Goal: Transaction & Acquisition: Purchase product/service

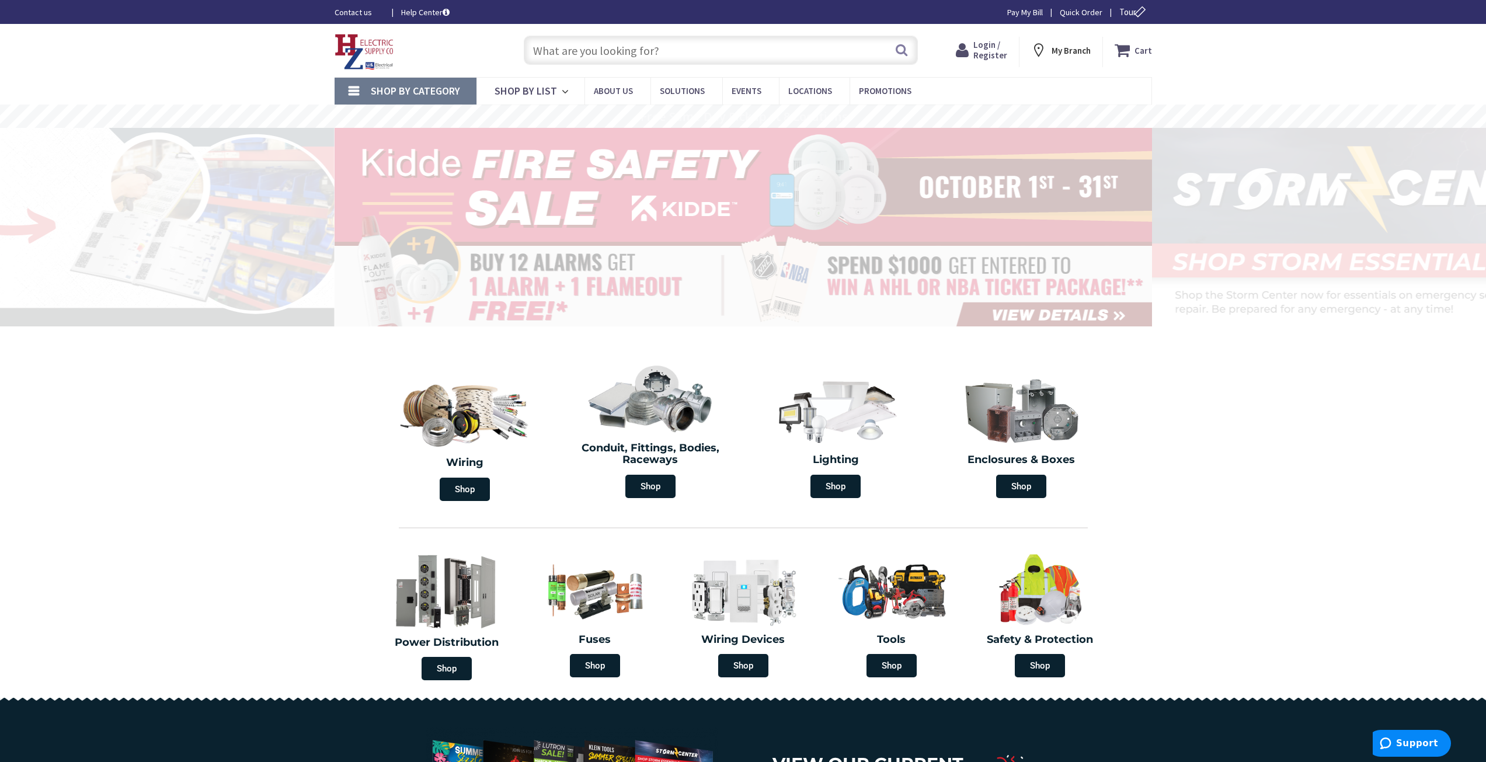
click at [723, 50] on input "text" at bounding box center [721, 50] width 394 height 29
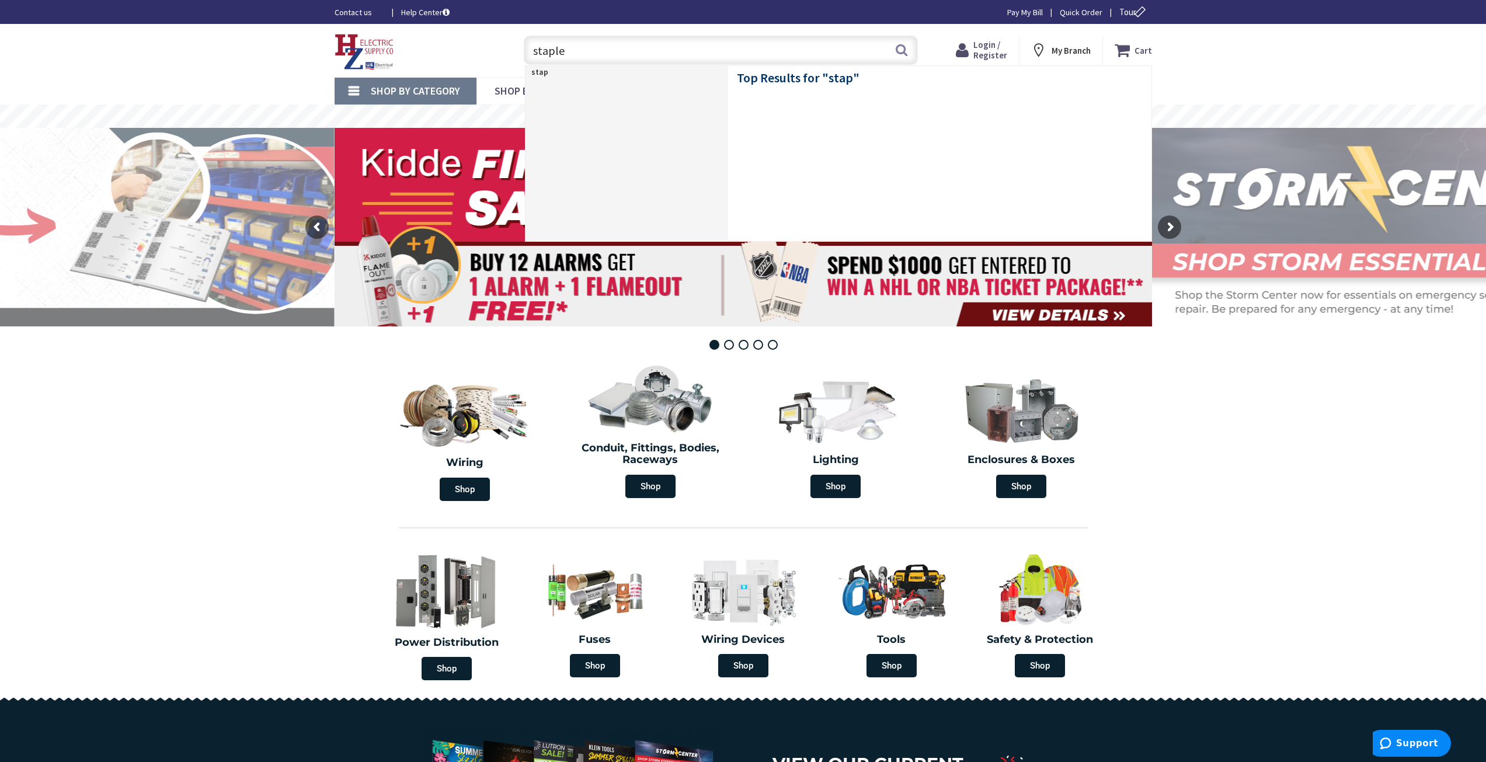
type input "staples"
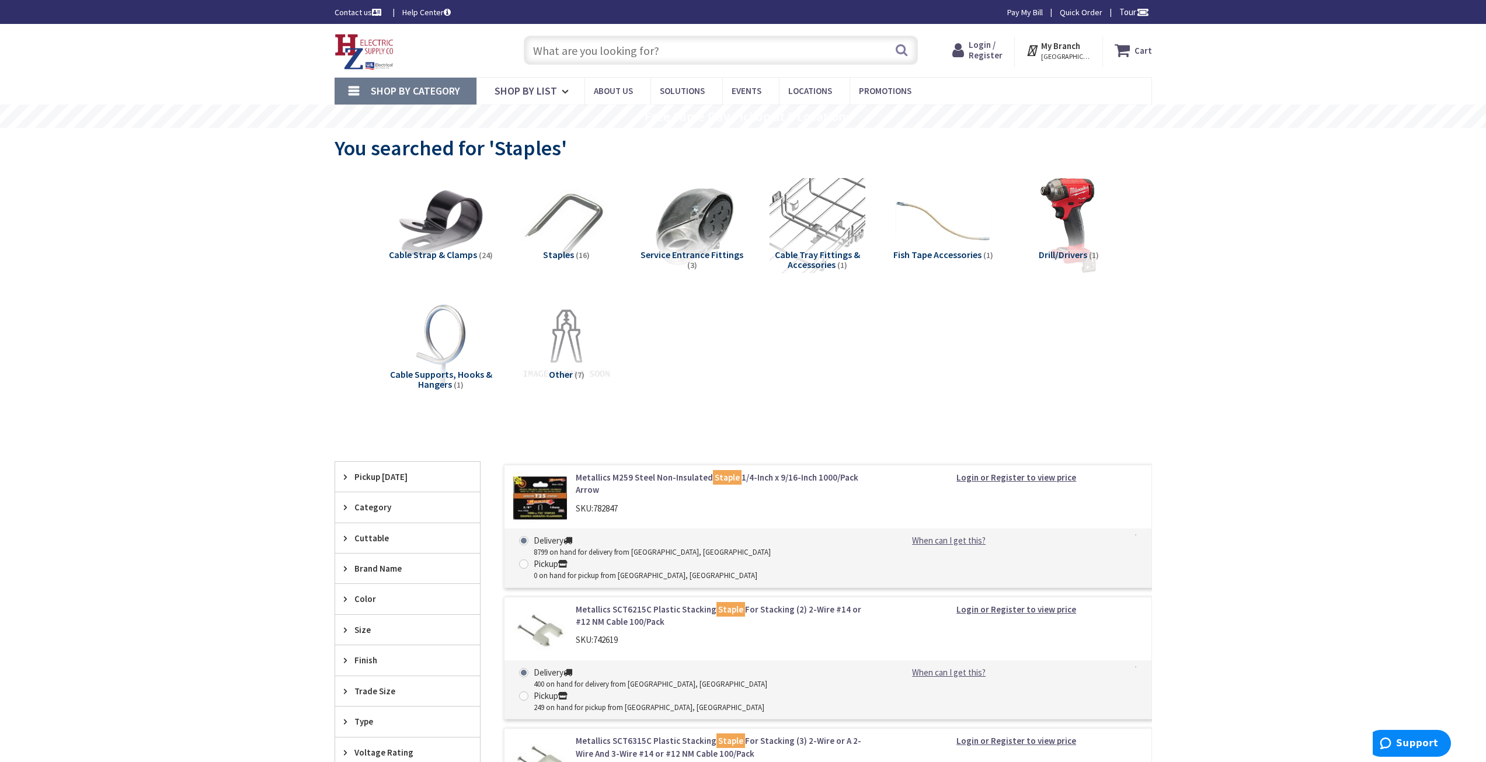
click at [1137, 45] on strong "Cart" at bounding box center [1143, 50] width 18 height 21
click at [1139, 85] on button "Close" at bounding box center [1139, 83] width 23 height 23
click at [994, 47] on span "Login / Register" at bounding box center [985, 50] width 34 height 22
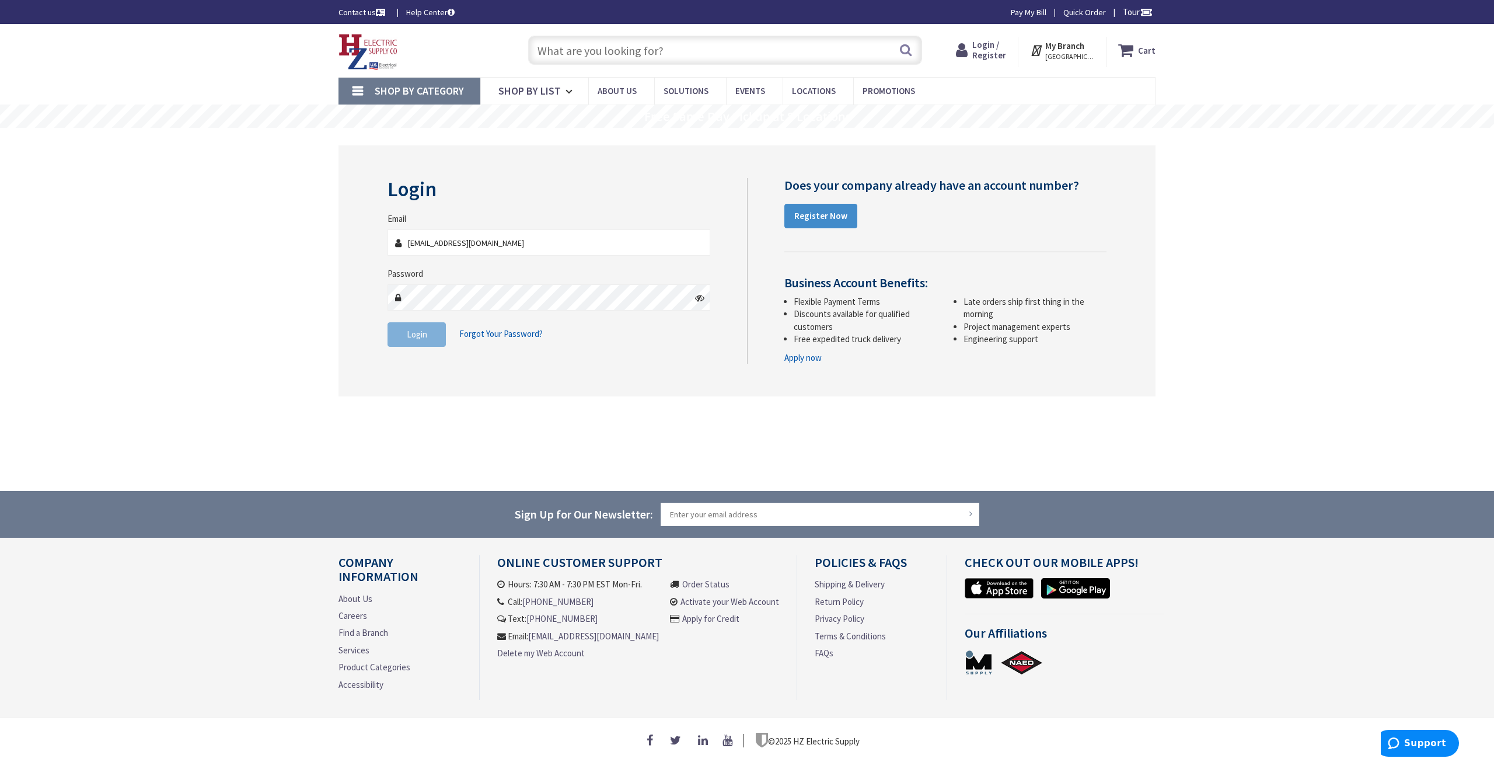
type input "[EMAIL_ADDRESS][DOMAIN_NAME]"
click at [698, 299] on icon at bounding box center [699, 297] width 9 height 9
click at [419, 332] on span "Login" at bounding box center [417, 334] width 20 height 11
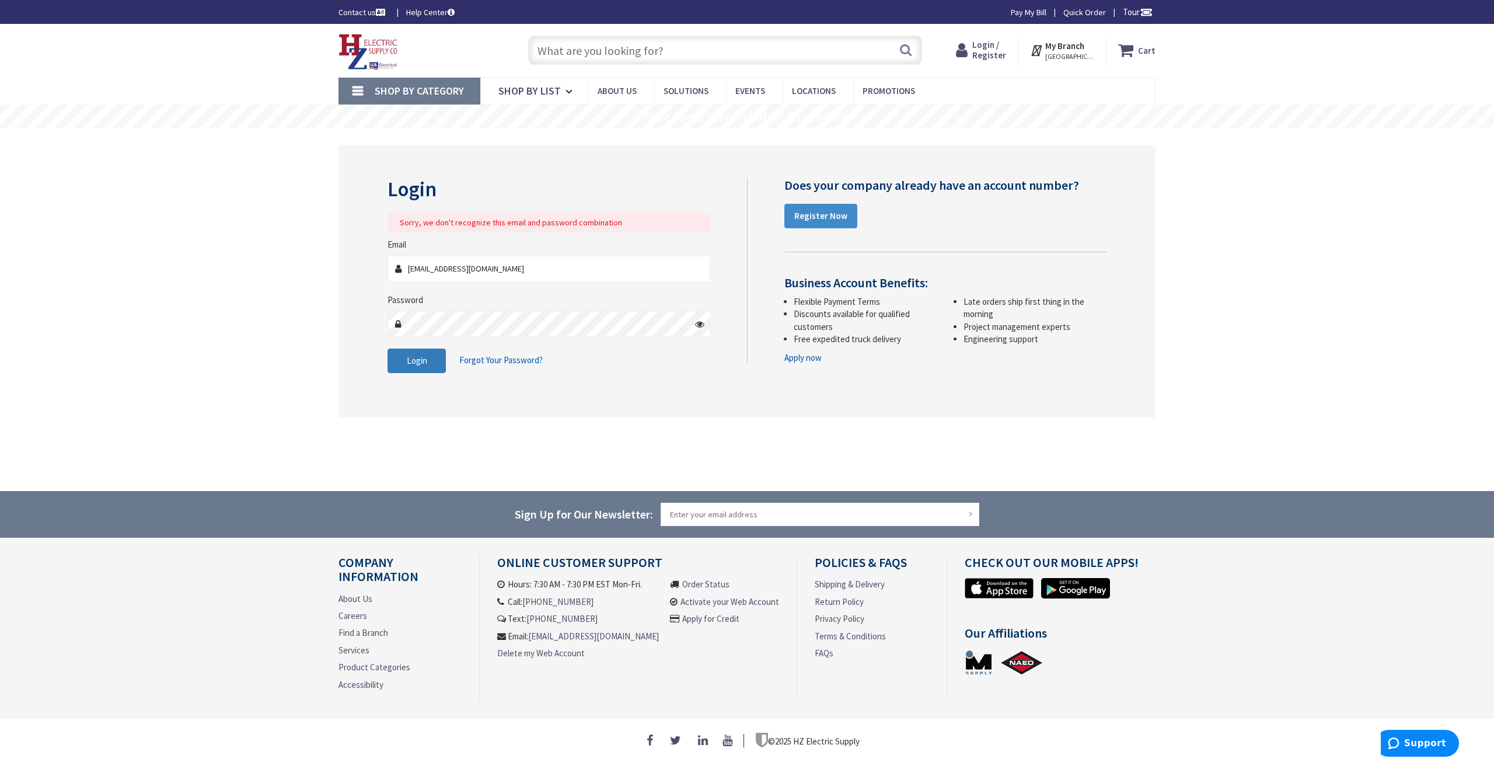
click at [422, 359] on span "Login" at bounding box center [417, 360] width 20 height 11
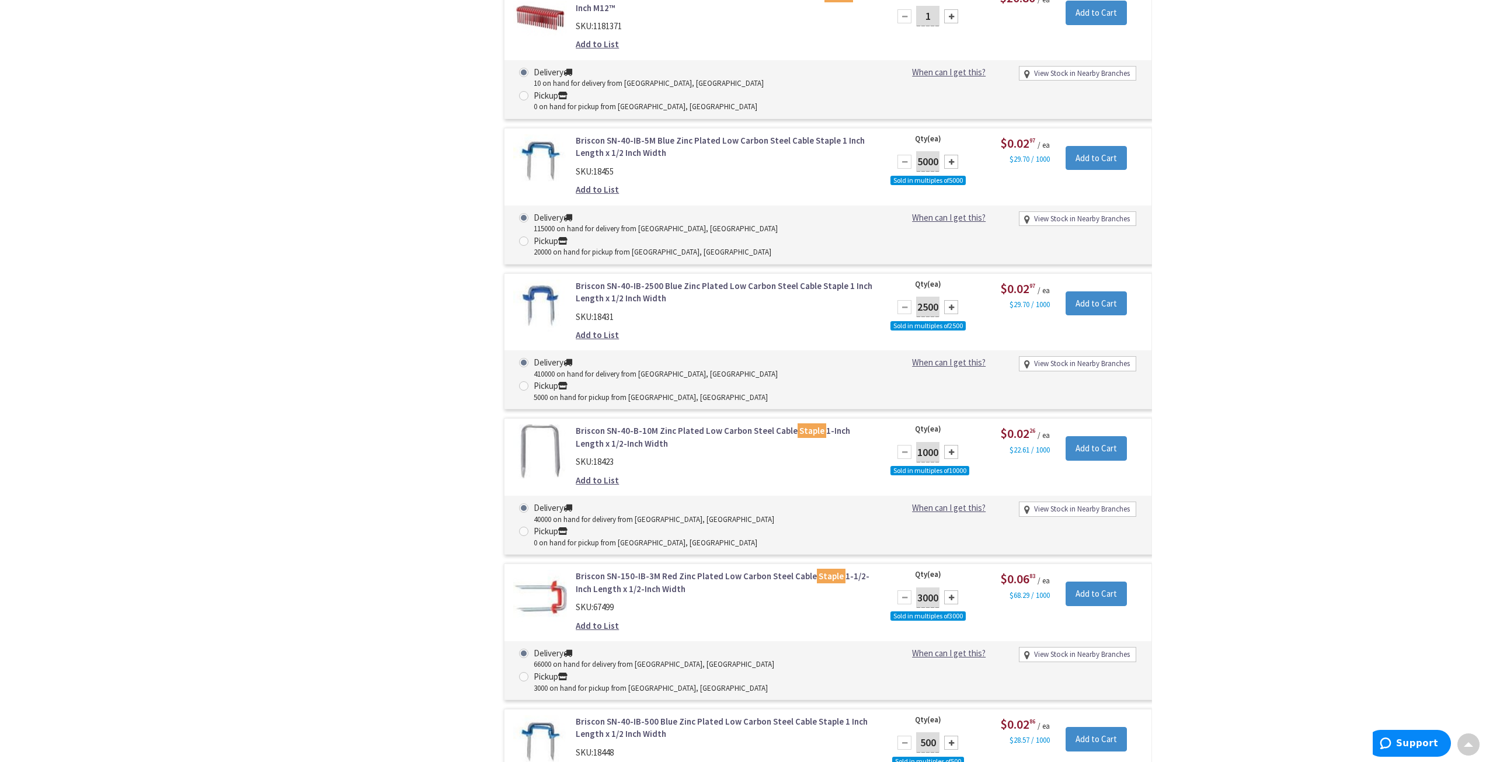
scroll to position [817, 0]
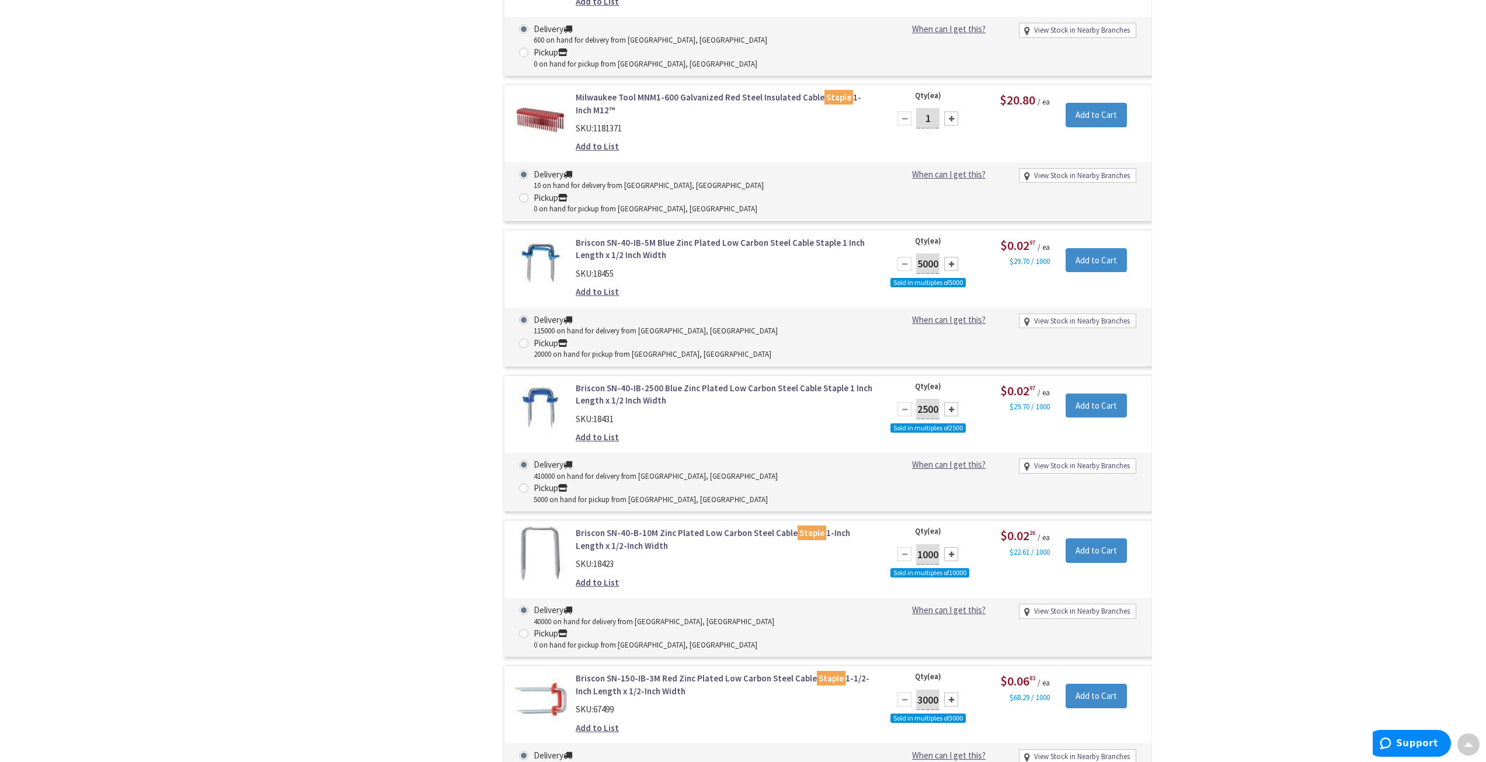
click at [637, 382] on link "Briscon SN-40-IB-2500 Blue Zinc Plated Low Carbon Steel Cable Staple 1 Inch Len…" at bounding box center [724, 394] width 297 height 25
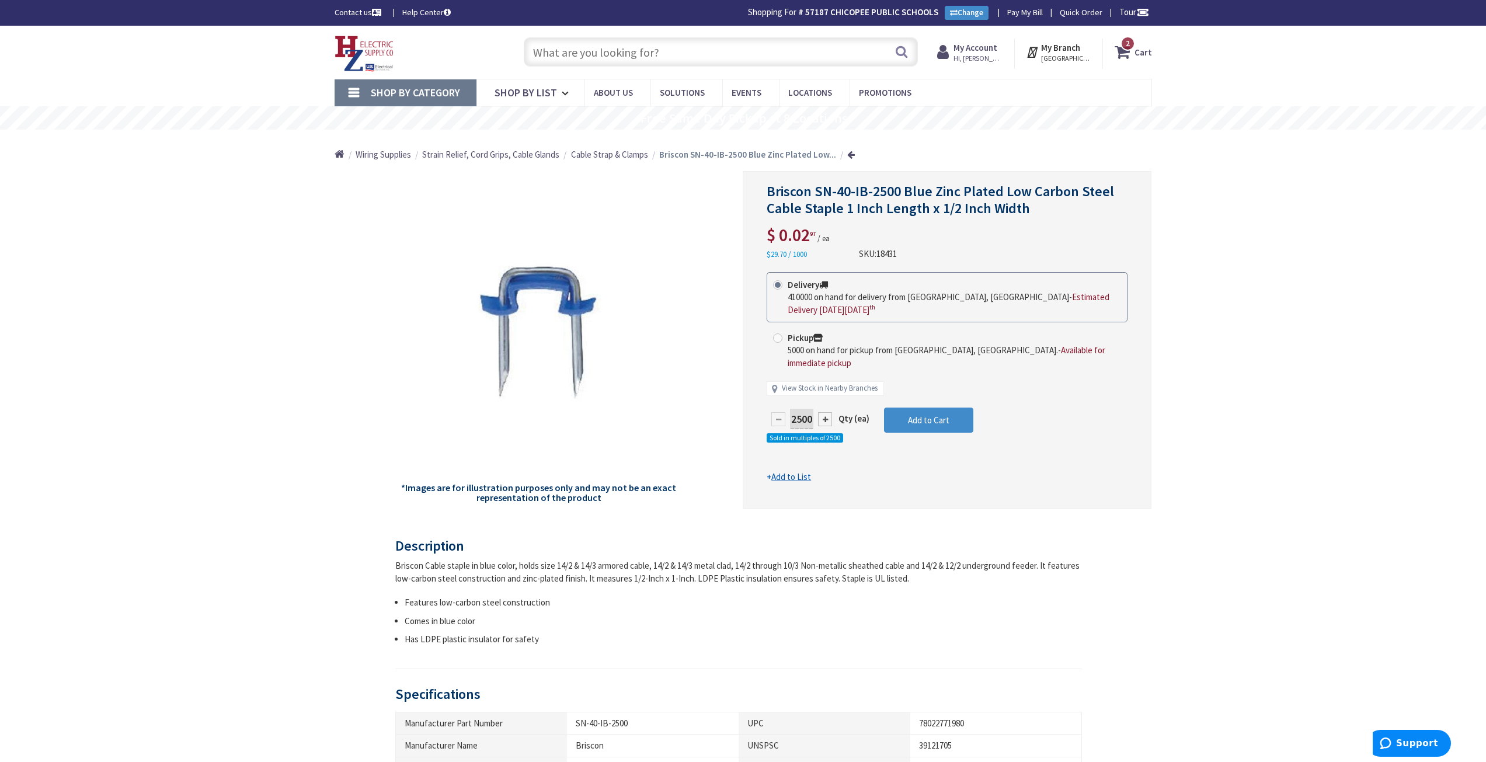
click at [1131, 51] on icon at bounding box center [1124, 51] width 20 height 21
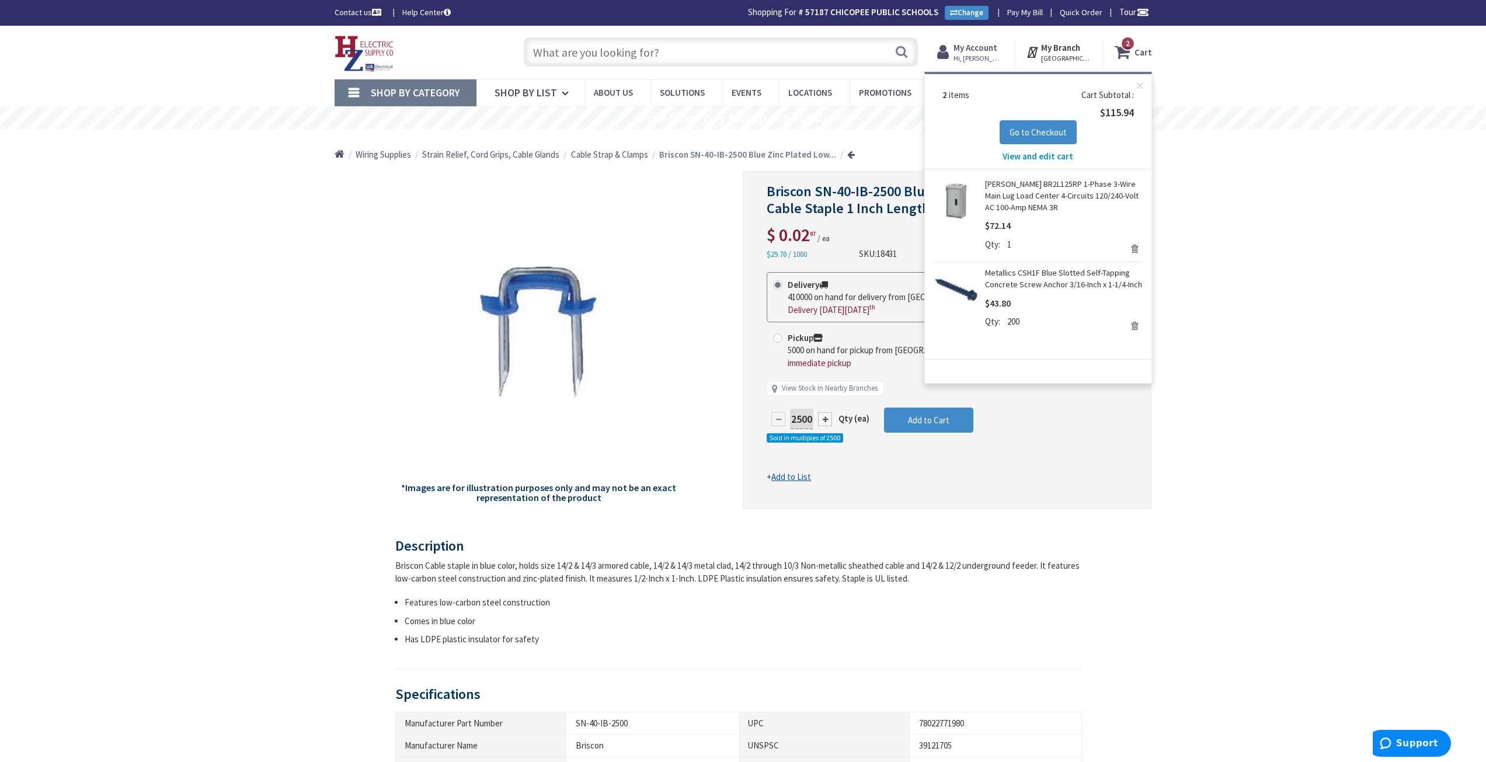
click at [1134, 248] on link "Remove" at bounding box center [1134, 248] width 16 height 16
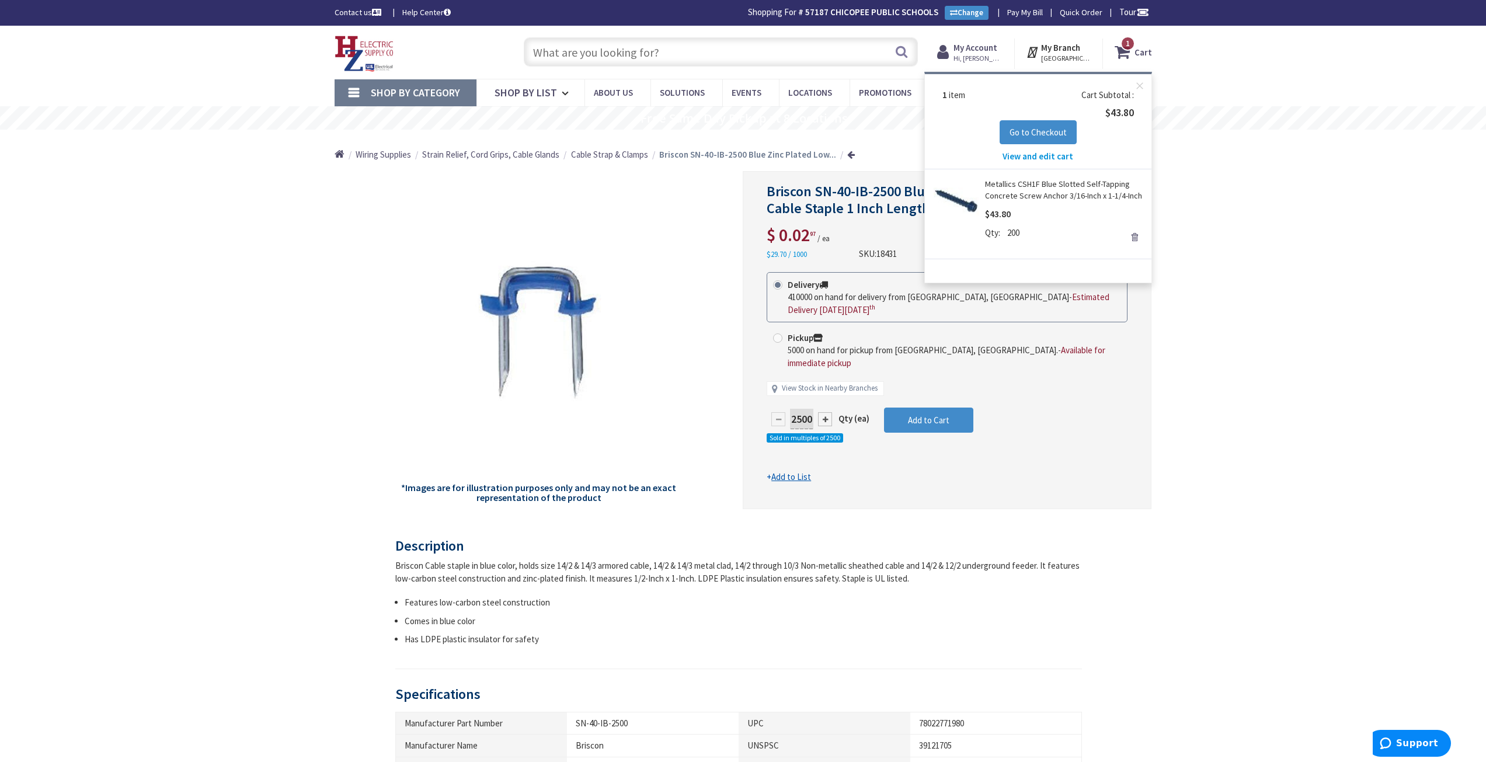
click at [1131, 238] on link "Remove" at bounding box center [1134, 237] width 16 height 16
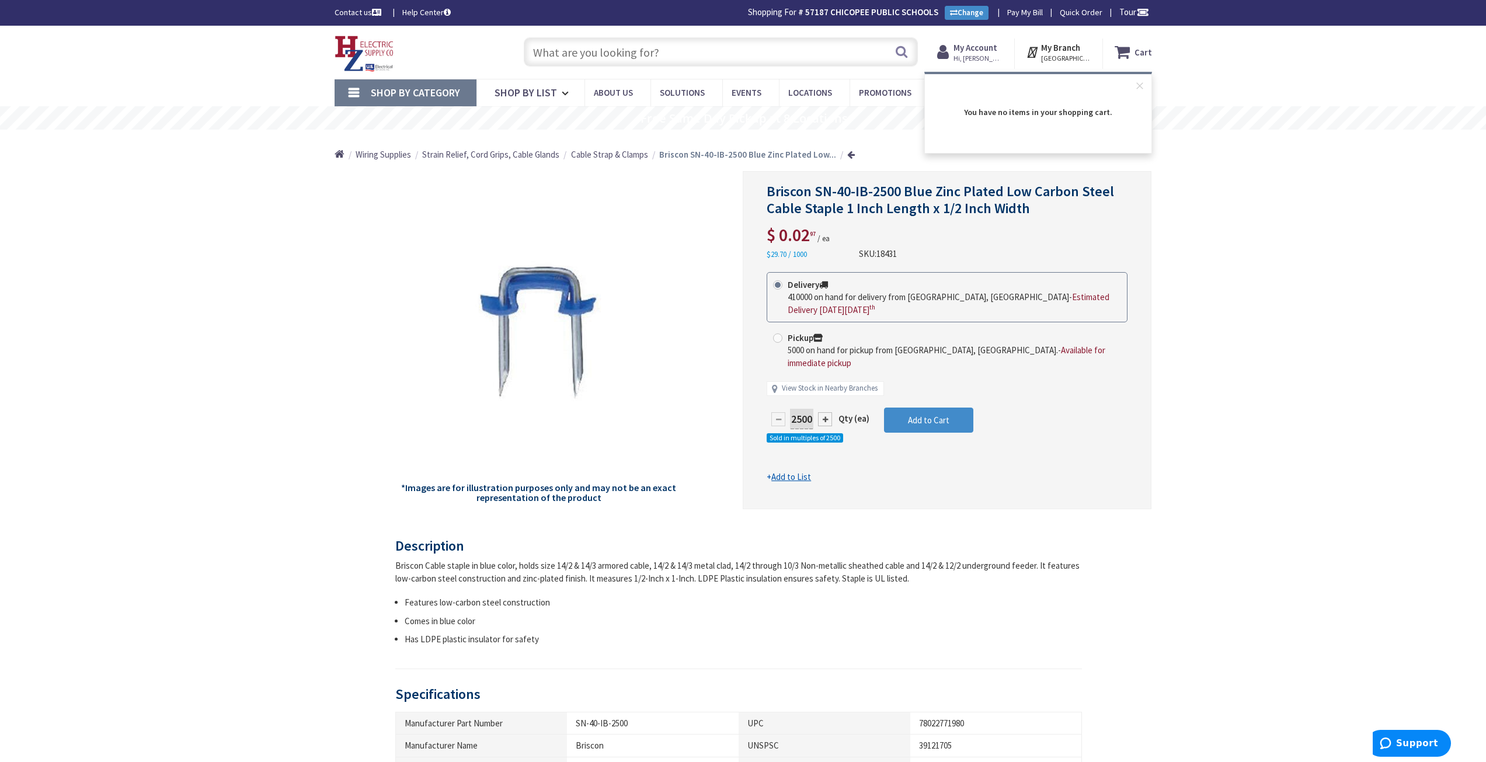
click at [1110, 423] on div "2500 Qty (ea) Sold in multiples of 2500 Add to Cart" at bounding box center [946, 432] width 361 height 51
click at [935, 414] on span "Add to Cart" at bounding box center [928, 419] width 41 height 11
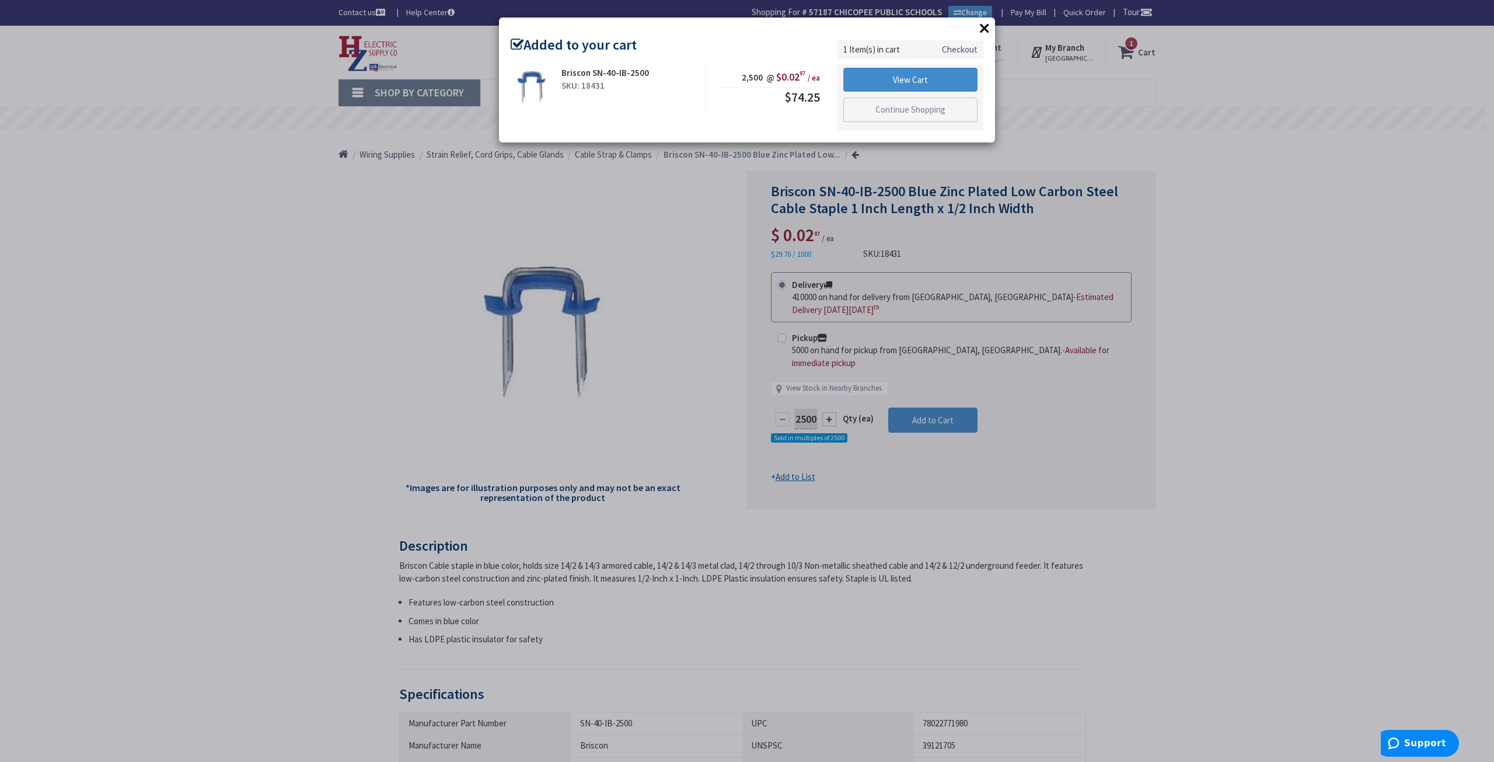
click at [983, 25] on button "×" at bounding box center [985, 28] width 18 height 18
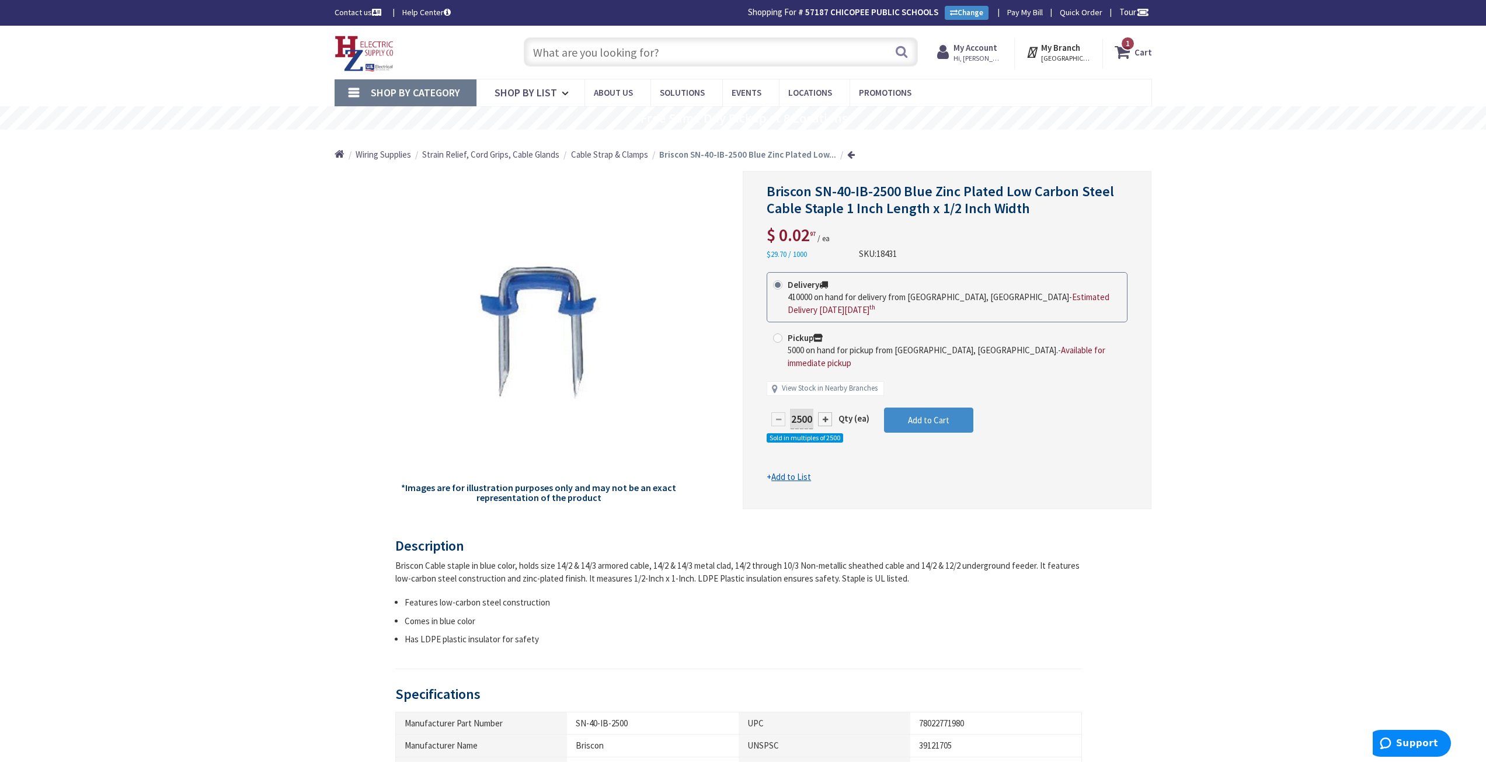
click at [685, 42] on input "text" at bounding box center [721, 51] width 394 height 29
click at [1130, 55] on icon at bounding box center [1124, 51] width 20 height 21
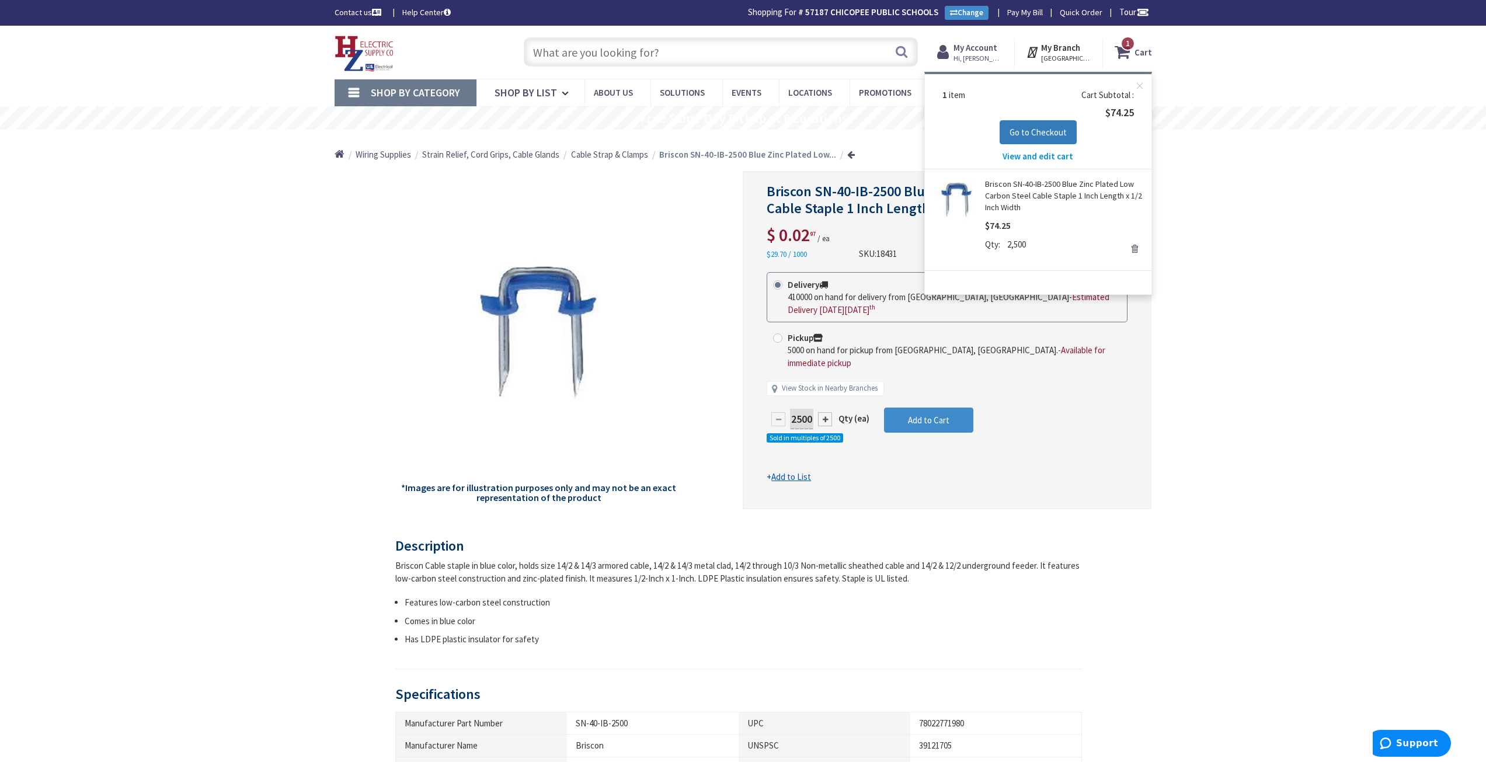
click at [1051, 127] on span "Go to Checkout" at bounding box center [1037, 132] width 57 height 11
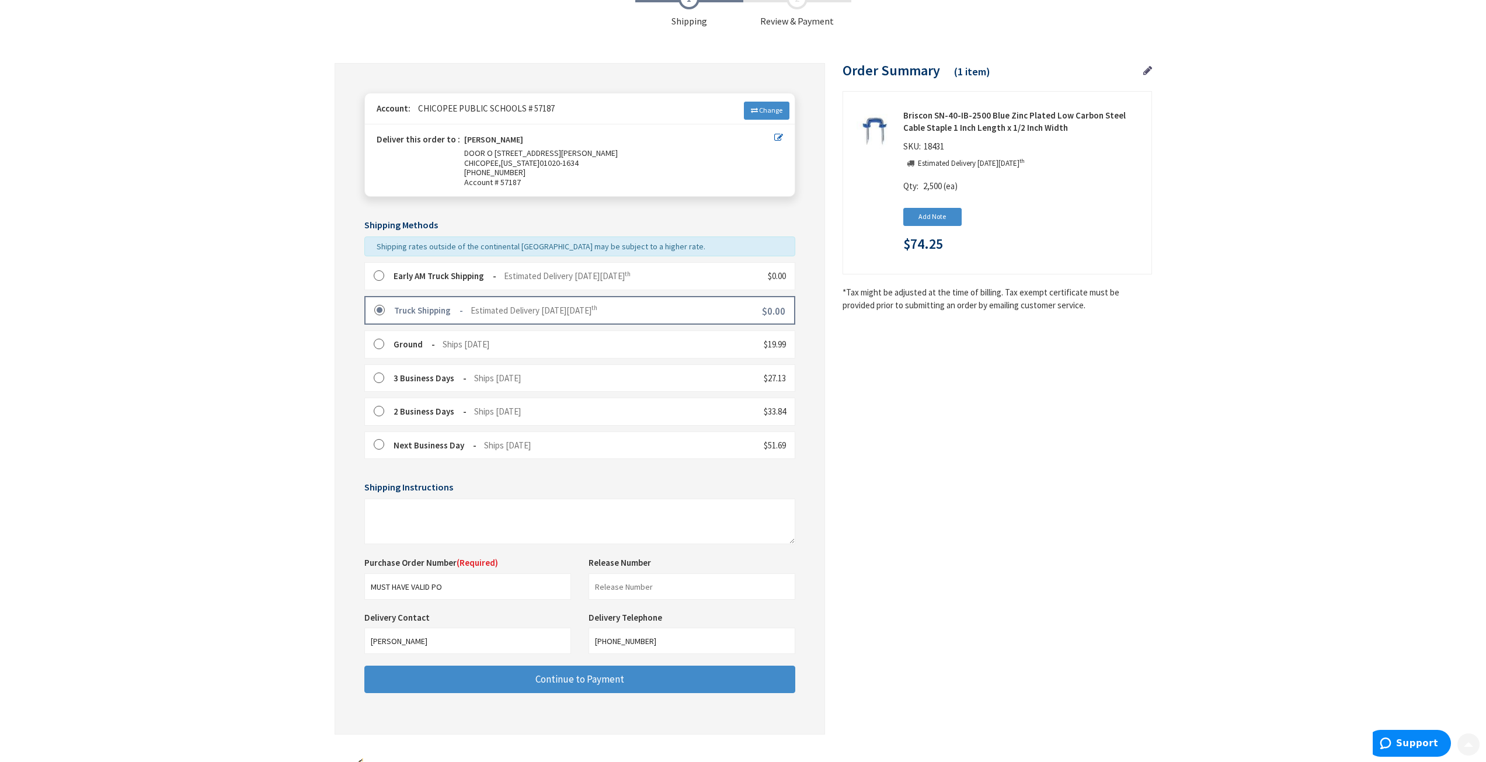
scroll to position [117, 0]
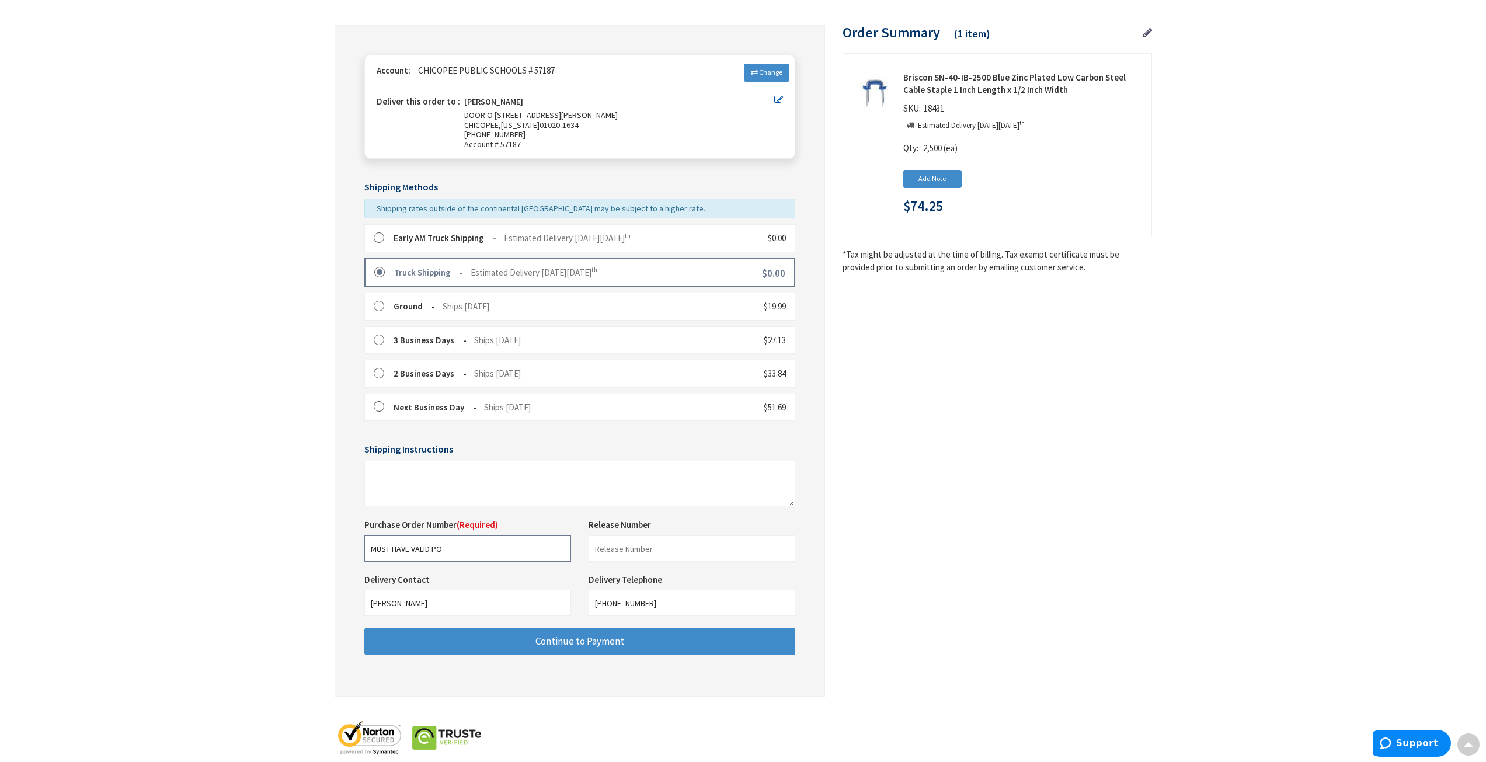
click at [472, 550] on input "MUST HAVE VALID PO" at bounding box center [467, 548] width 207 height 26
click at [628, 550] on input "text" at bounding box center [691, 548] width 207 height 26
click at [447, 549] on input "MUST HAVE VALID PO" at bounding box center [467, 548] width 207 height 26
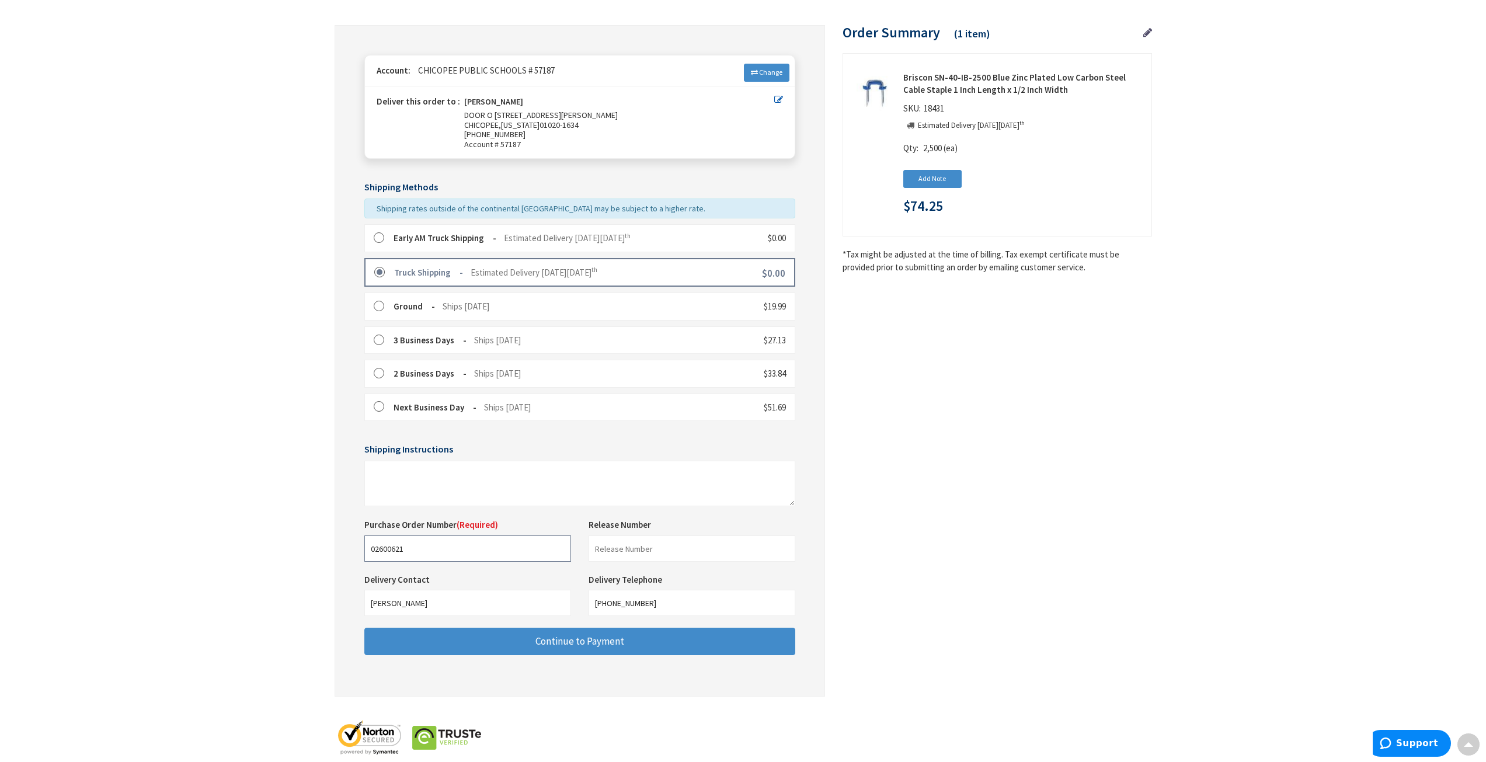
type input "02600621"
click at [237, 581] on div "Toggle Nav Checkout Shipping Review & Payment Estimated Total $74.25 1 Some ite…" at bounding box center [743, 332] width 1486 height 898
click at [546, 647] on span "Continue to Payment" at bounding box center [579, 641] width 89 height 13
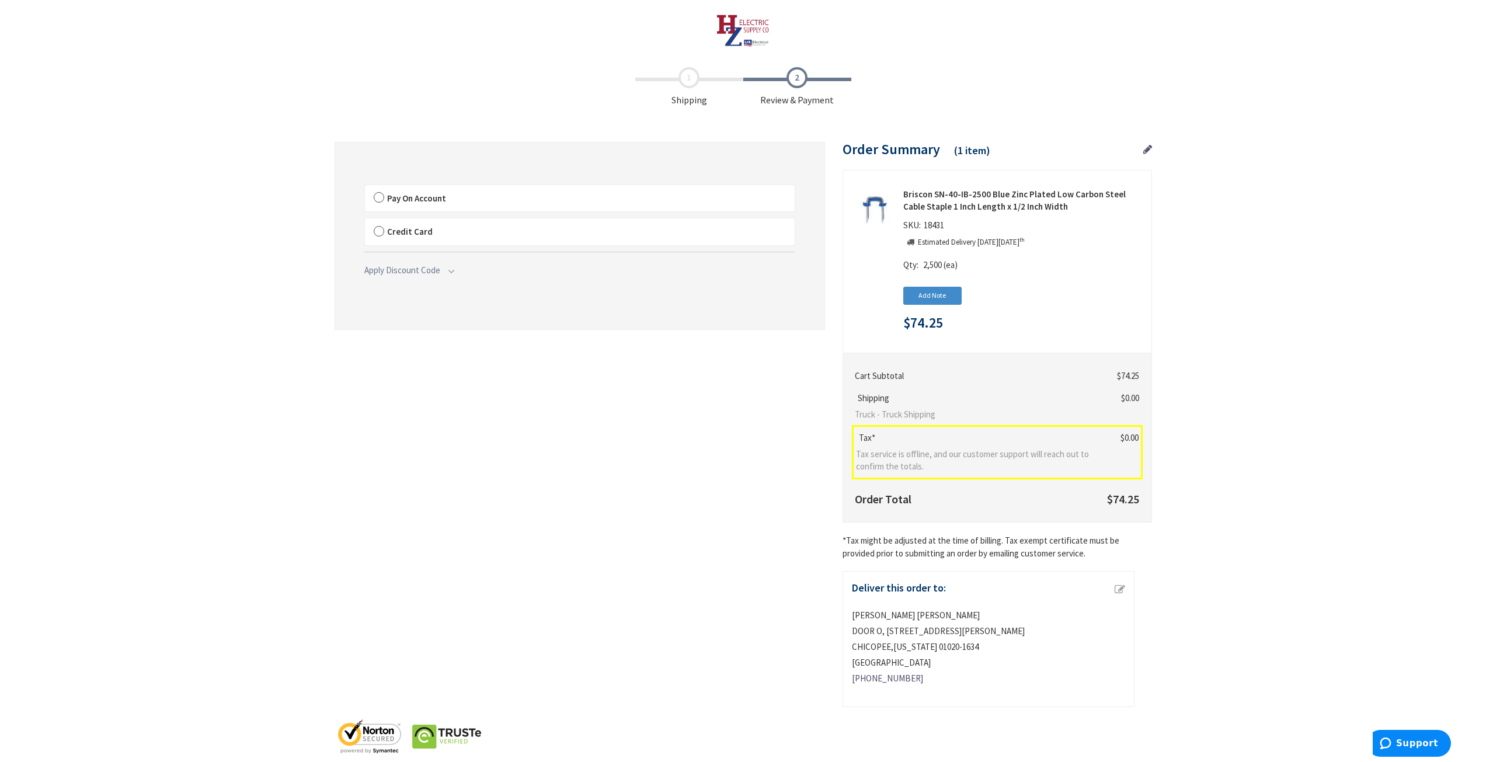
click at [375, 196] on label "Pay On Account" at bounding box center [580, 198] width 430 height 27
click at [365, 187] on input "Pay On Account" at bounding box center [365, 187] width 0 height 0
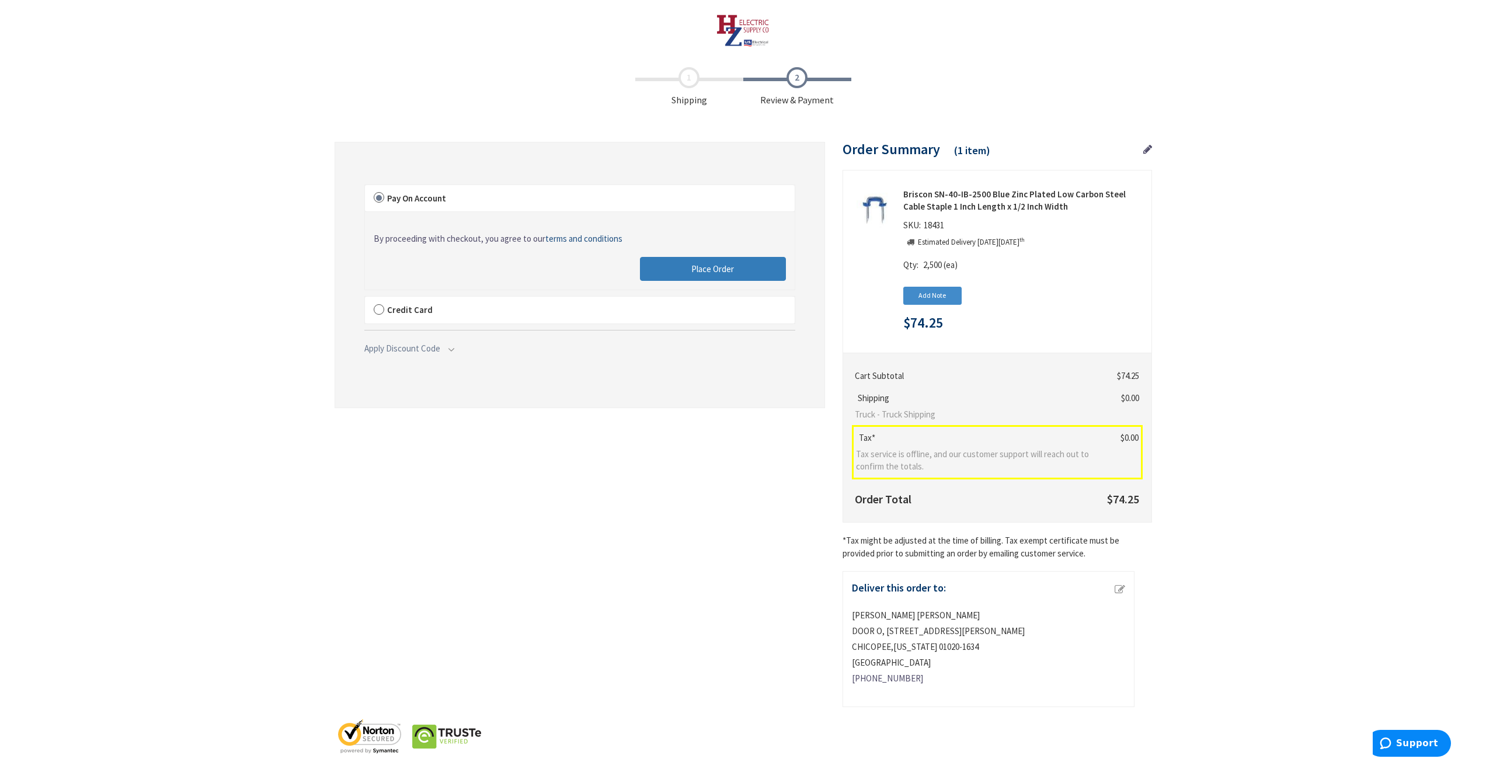
click at [709, 269] on span "Place Order" at bounding box center [712, 268] width 43 height 11
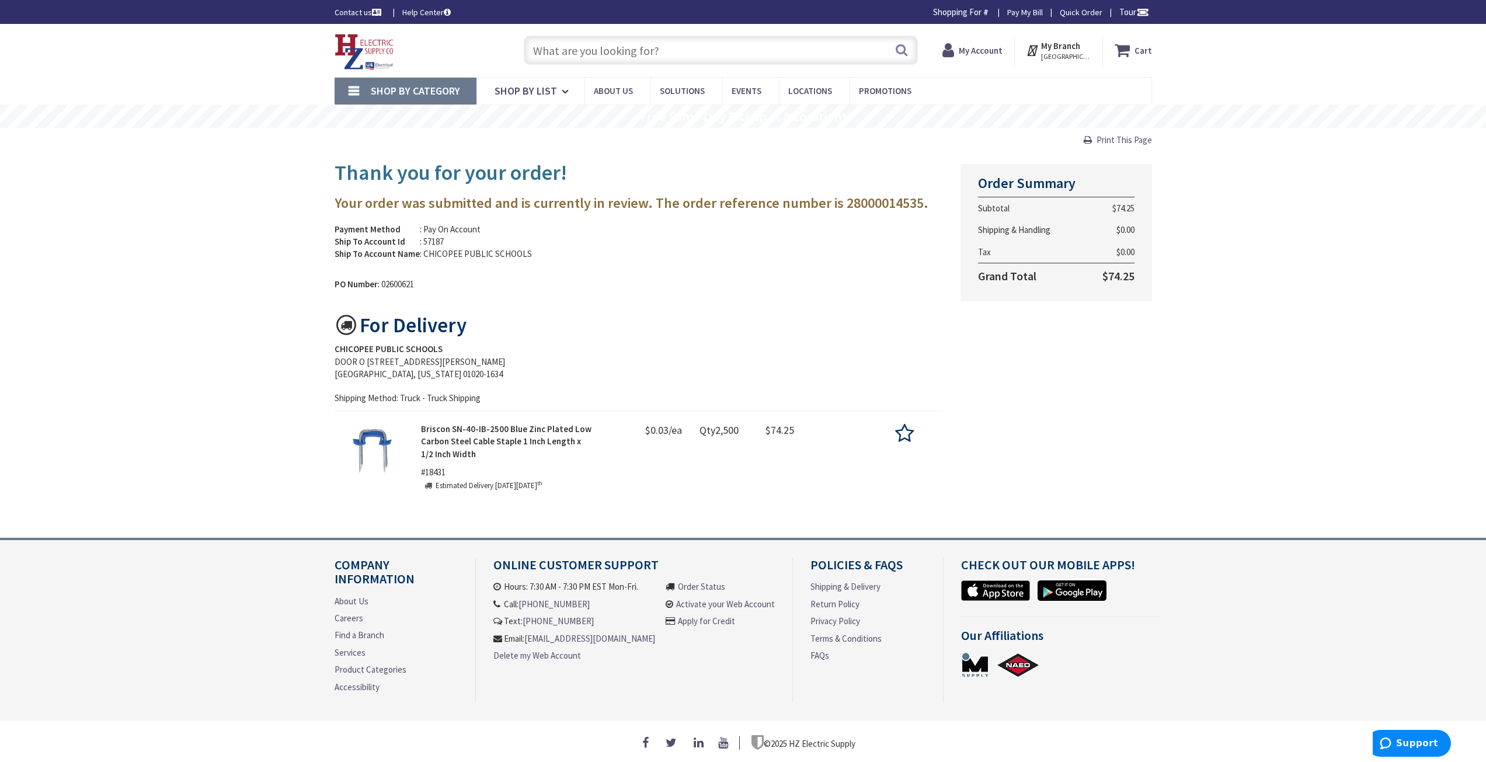
scroll to position [5, 0]
drag, startPoint x: 1133, startPoint y: 137, endPoint x: 1183, endPoint y: 651, distance: 516.7
click at [1133, 137] on span "Print This Page" at bounding box center [1123, 139] width 55 height 11
click at [982, 44] on strong "My Account" at bounding box center [975, 45] width 44 height 11
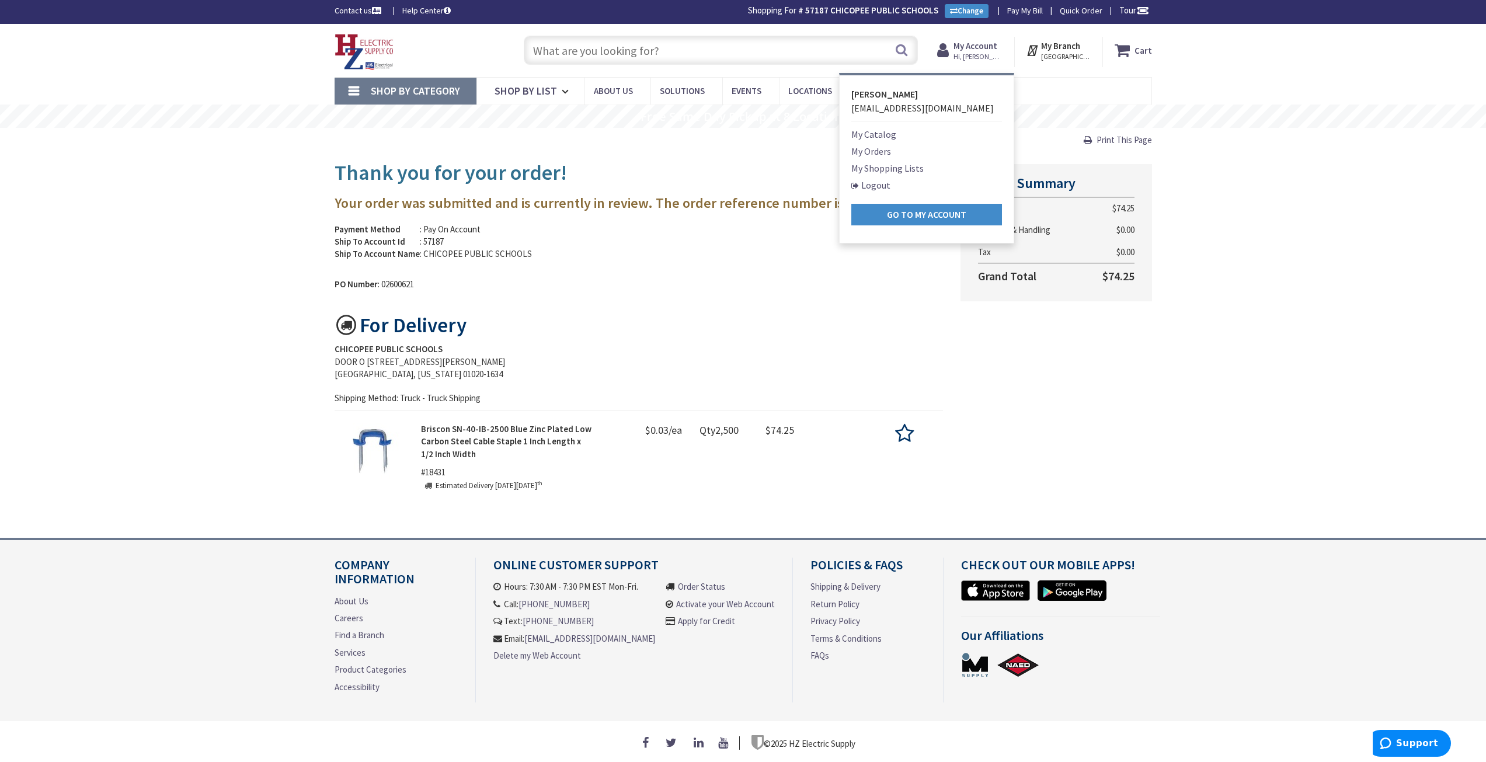
click at [885, 147] on link "My Orders" at bounding box center [871, 151] width 40 height 14
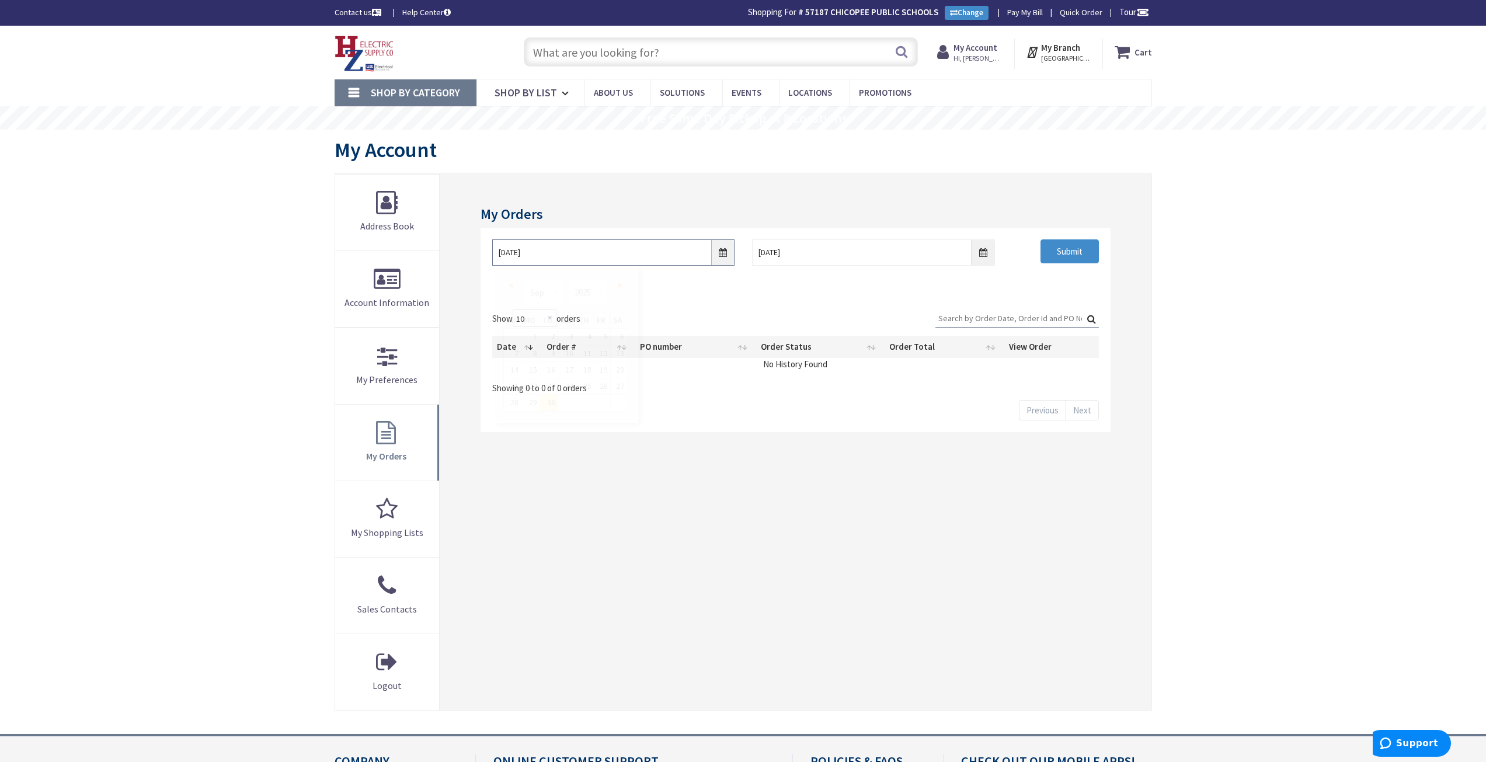
click at [723, 253] on input "9/30/2025" at bounding box center [613, 252] width 242 height 26
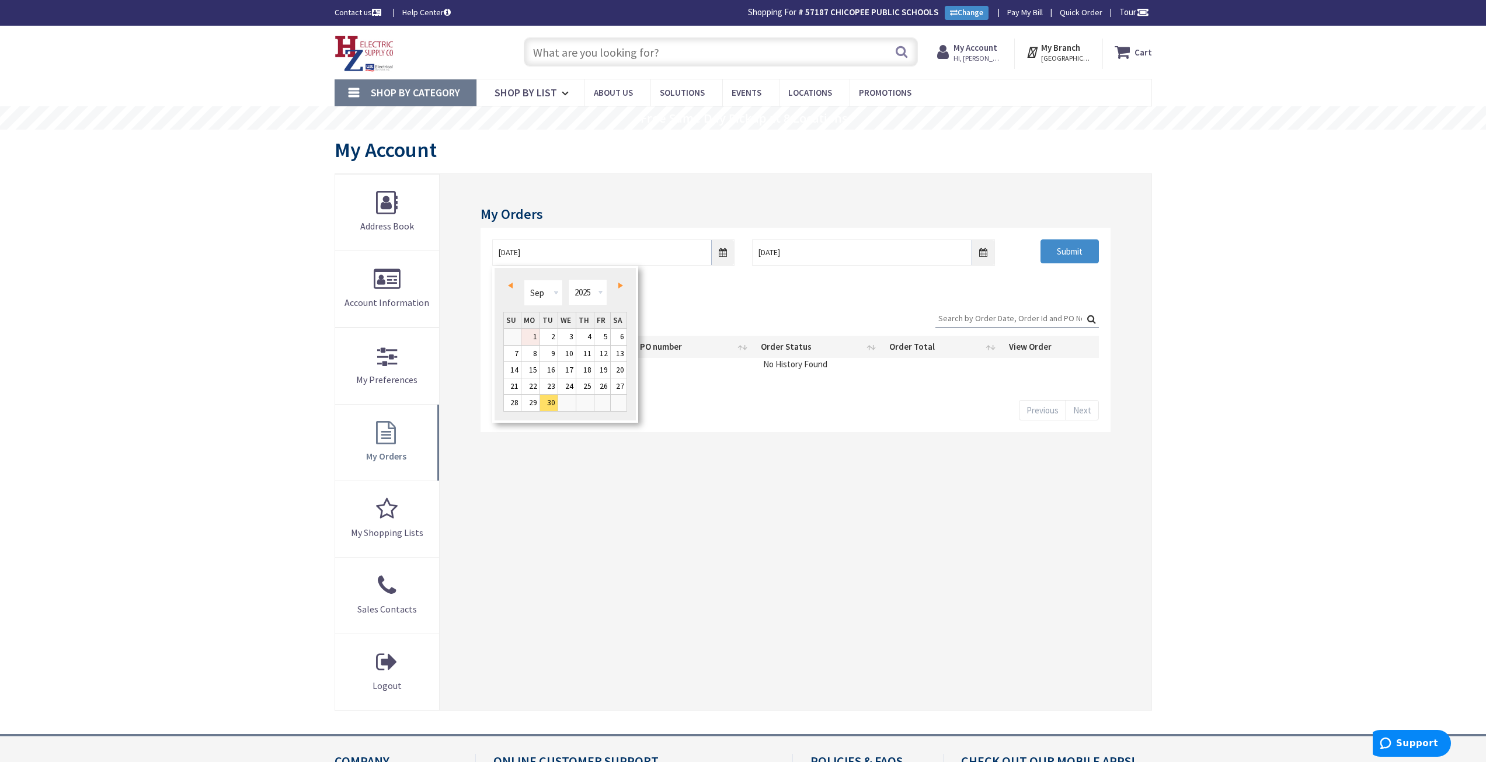
click at [539, 336] on link "1" at bounding box center [530, 337] width 18 height 16
type input "09/01/2025"
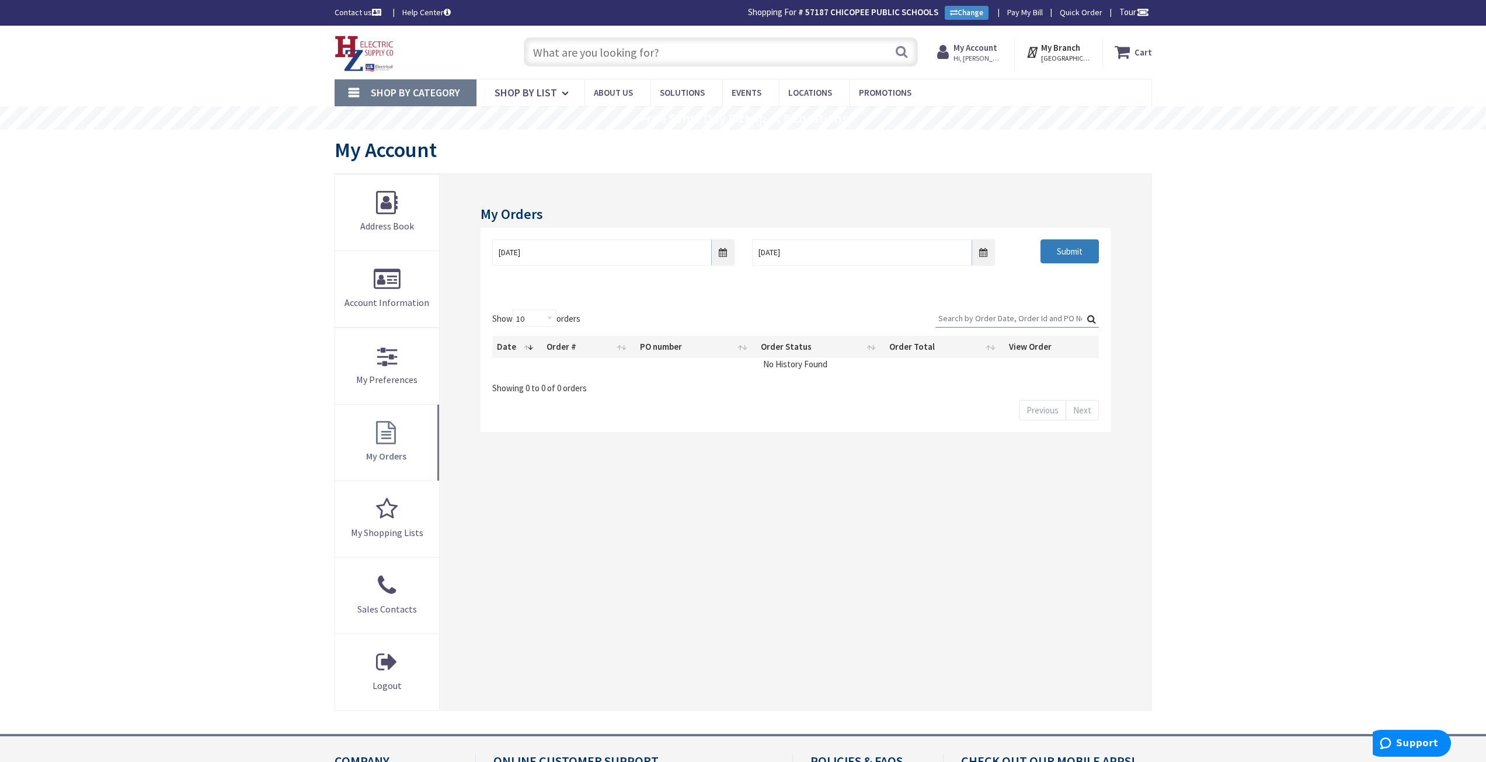
click at [1069, 253] on input "Submit" at bounding box center [1069, 251] width 58 height 25
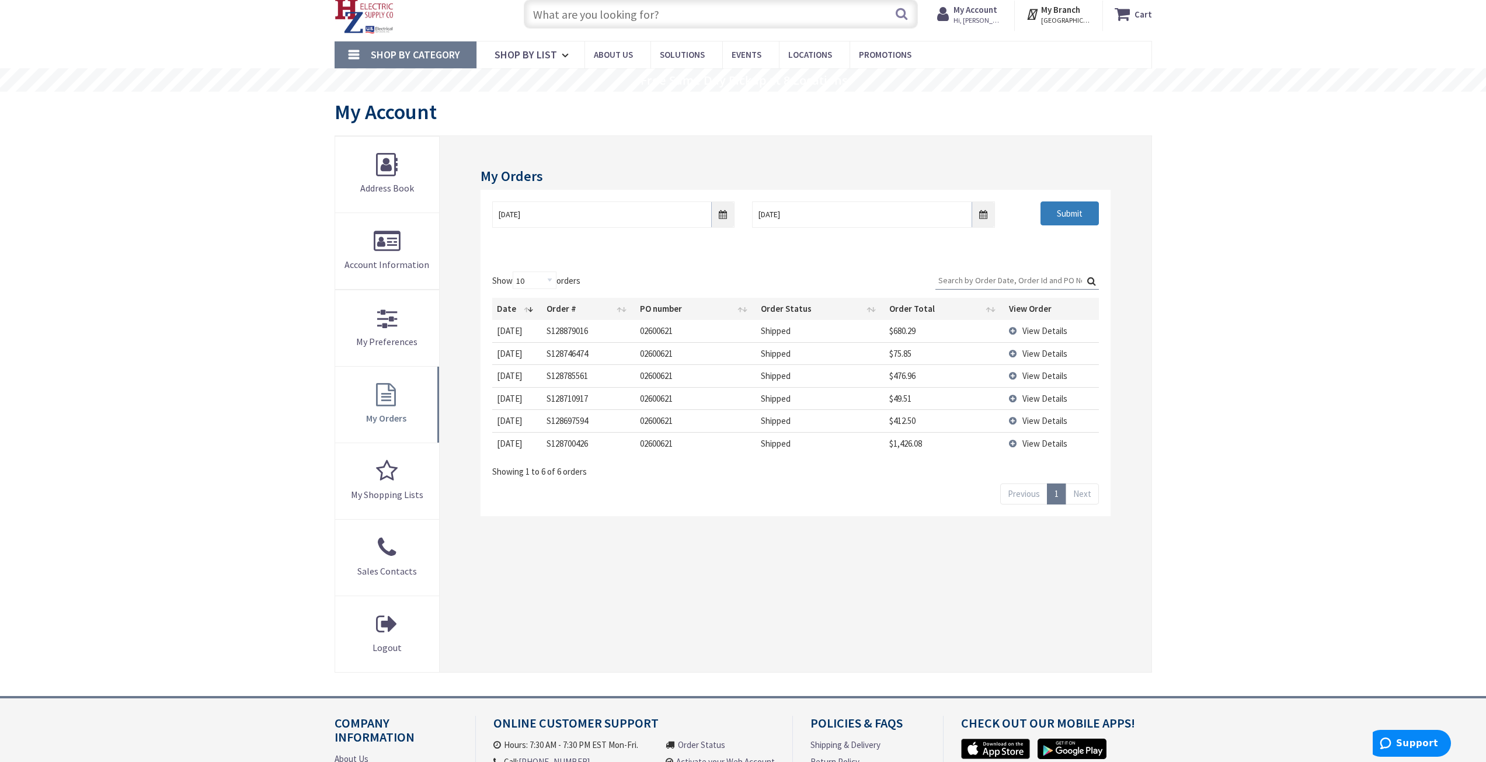
scroll to position [58, 0]
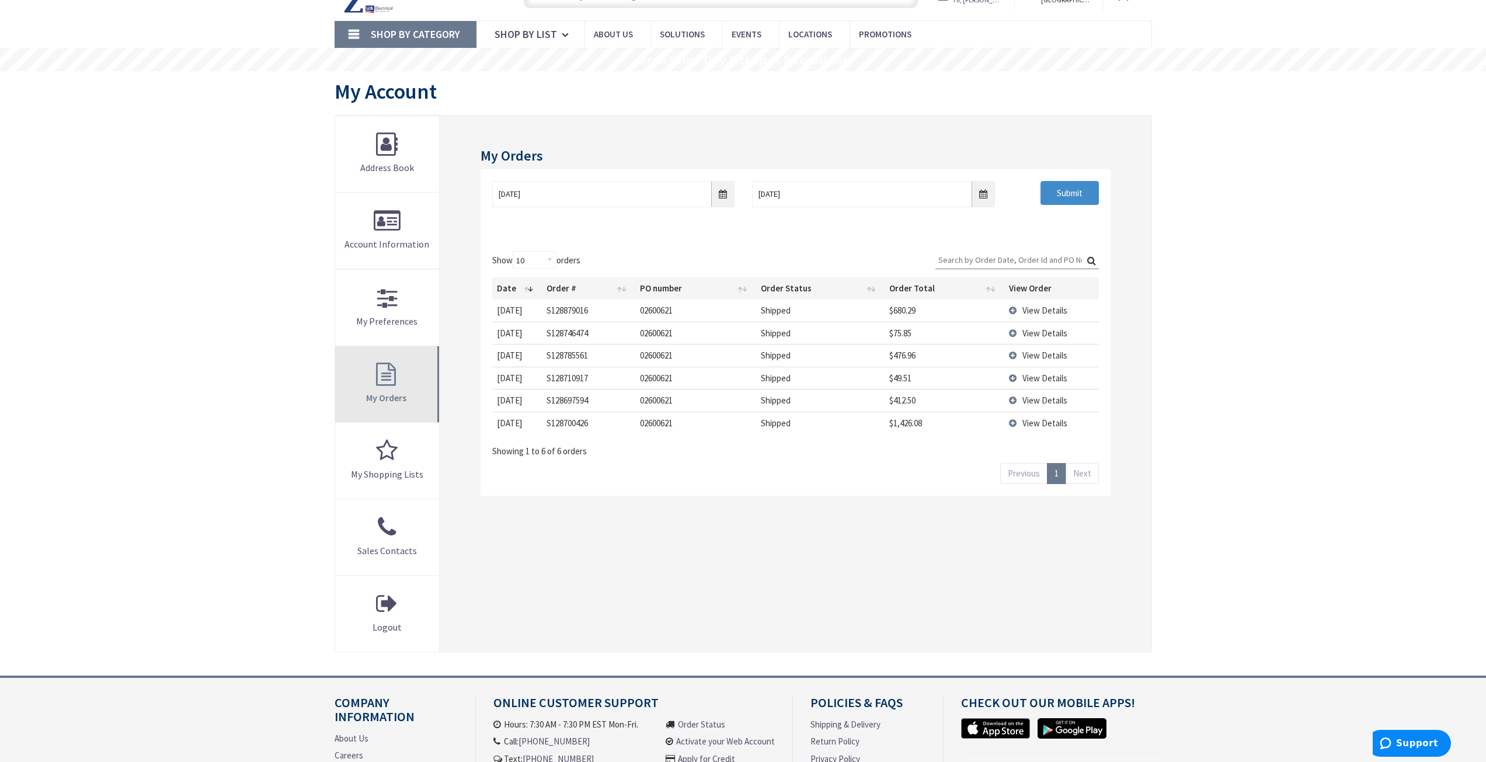
click at [393, 376] on link "My Orders" at bounding box center [387, 384] width 104 height 76
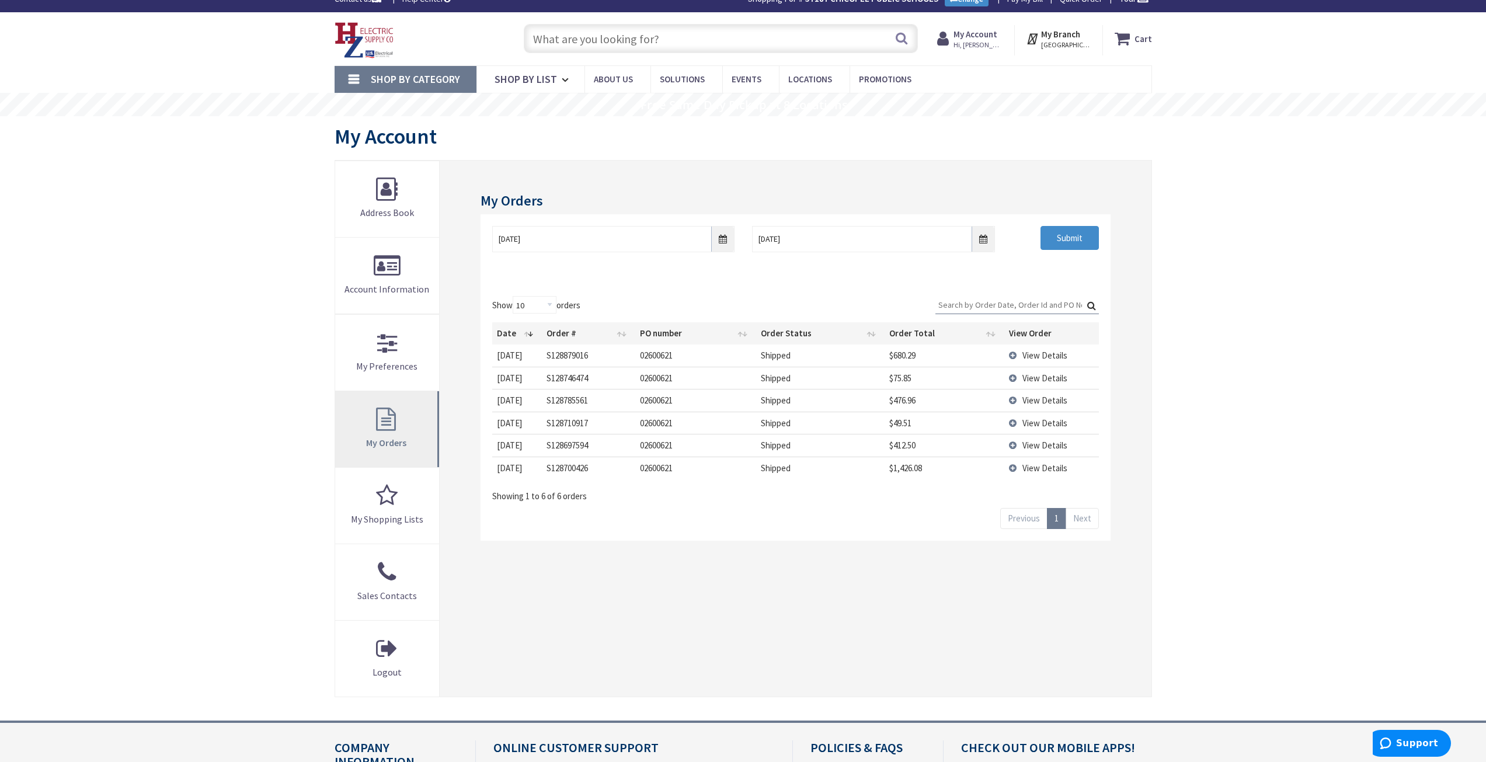
scroll to position [0, 0]
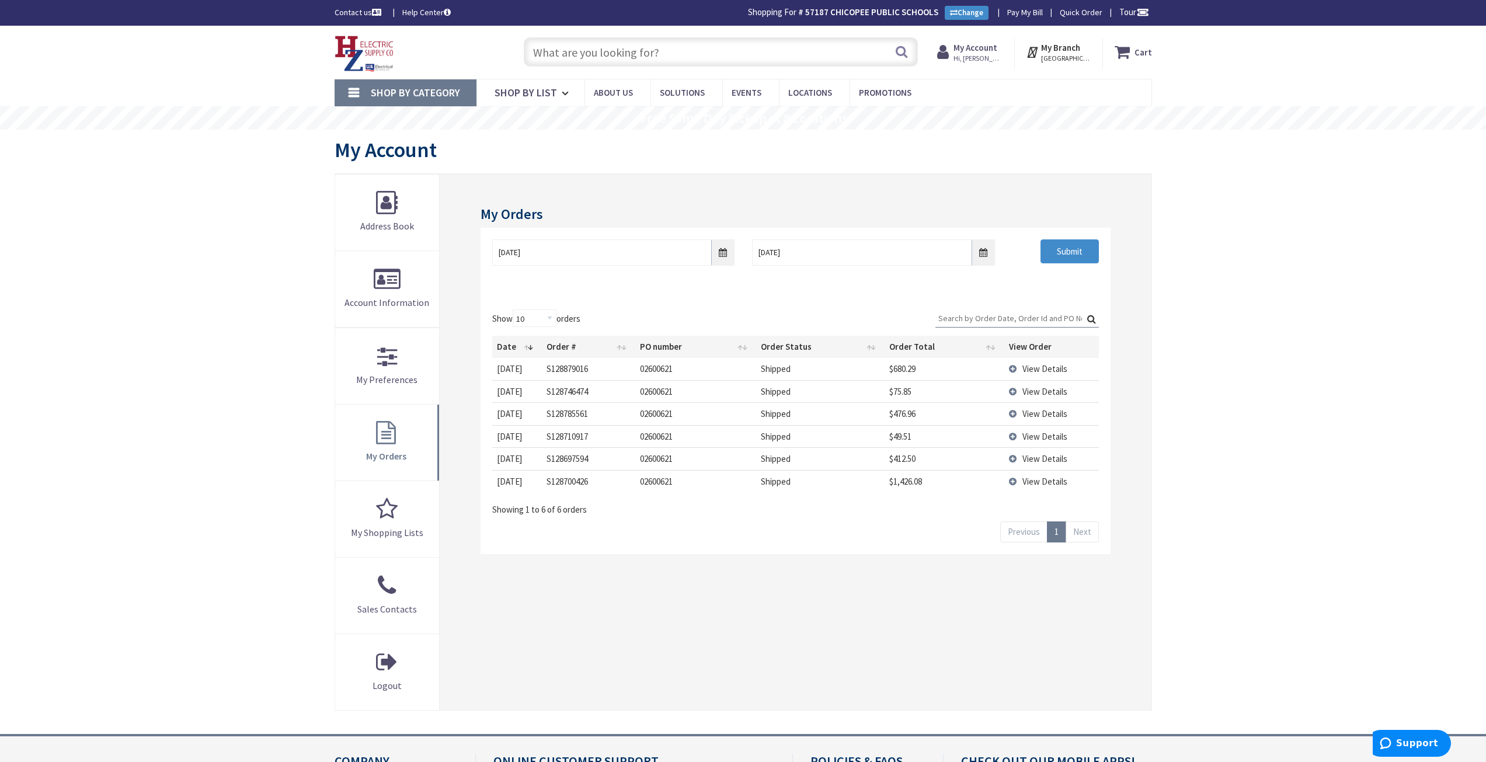
click at [984, 47] on strong "My Account" at bounding box center [975, 47] width 44 height 11
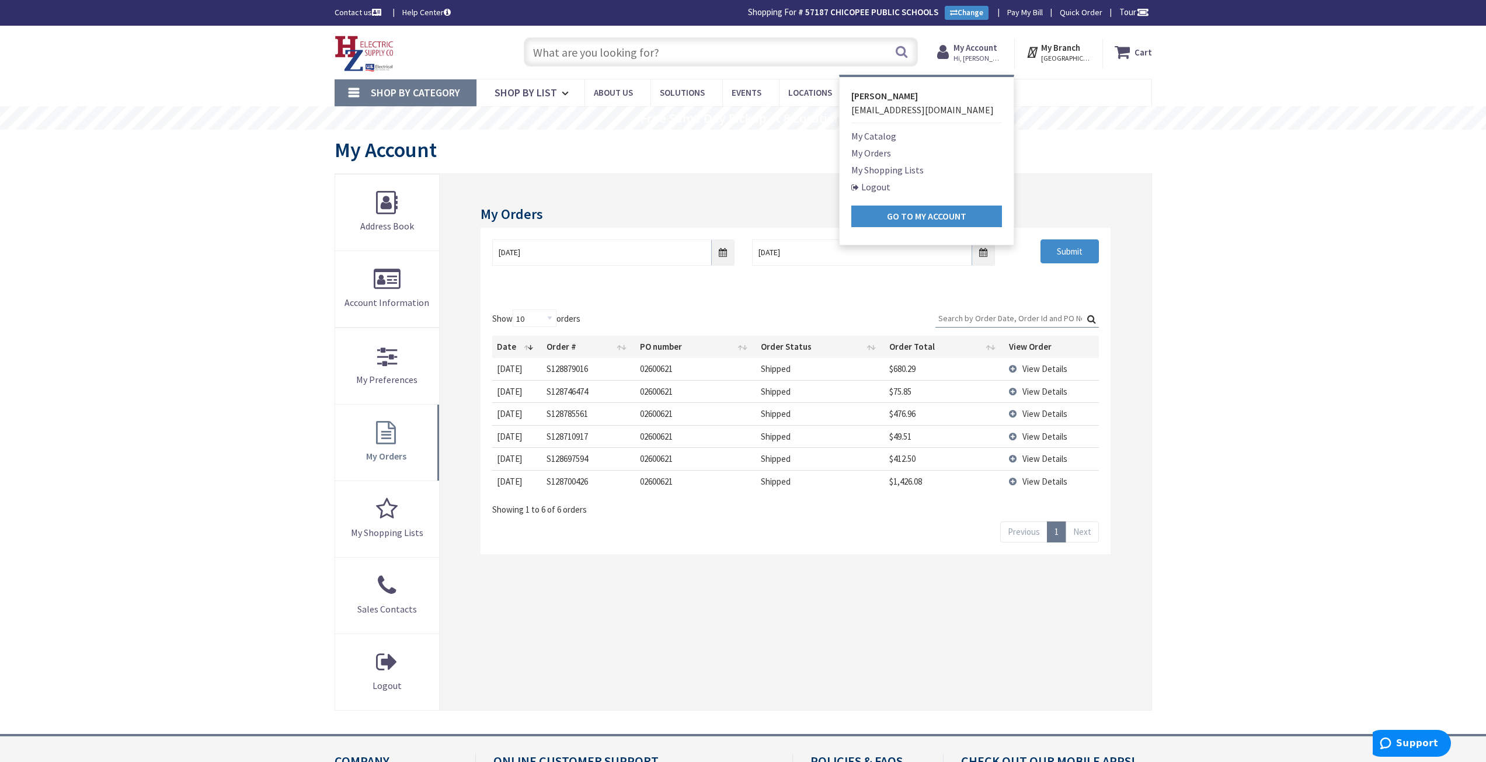
click at [874, 152] on link "My Orders" at bounding box center [871, 153] width 40 height 14
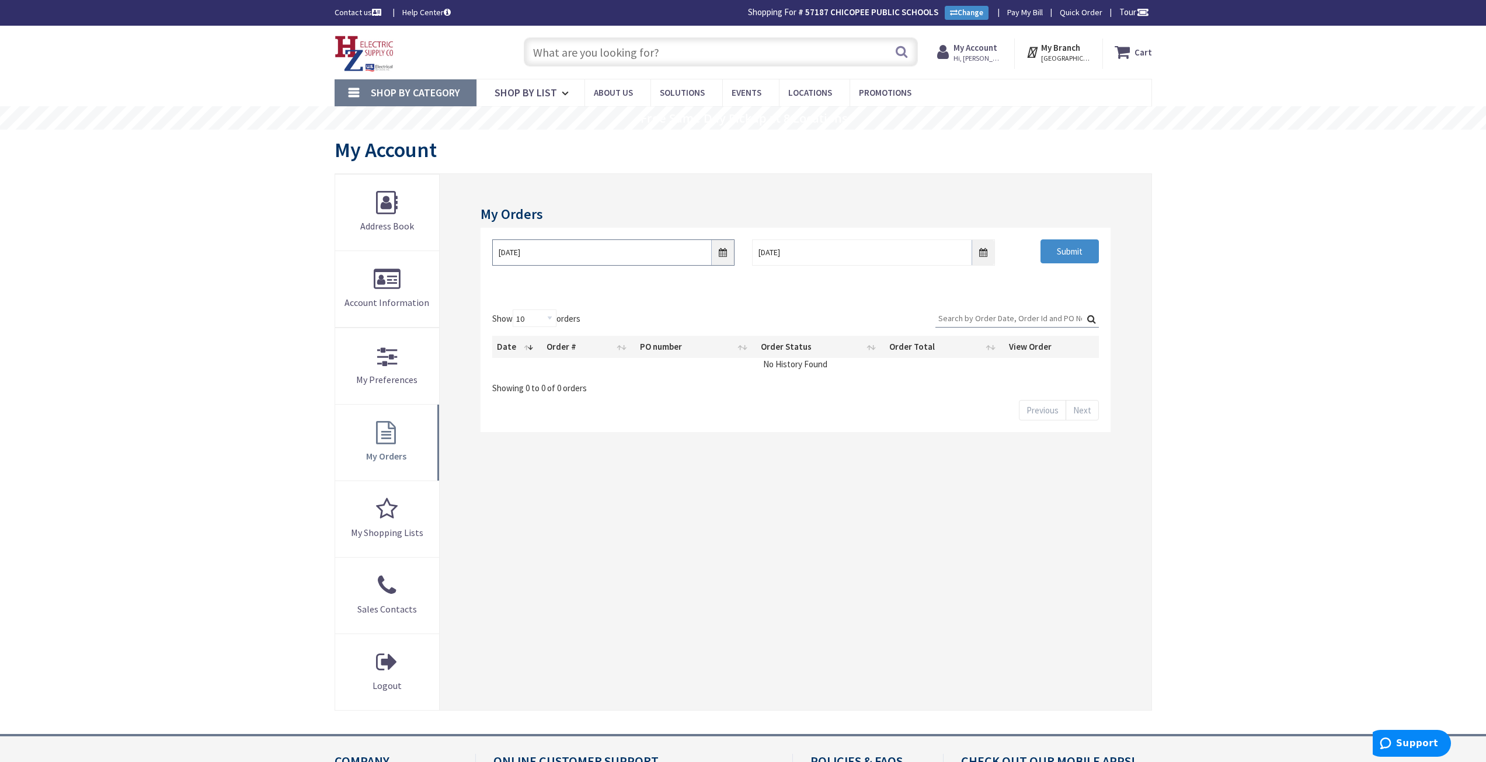
click at [720, 259] on input "9/30/2025" at bounding box center [613, 252] width 242 height 26
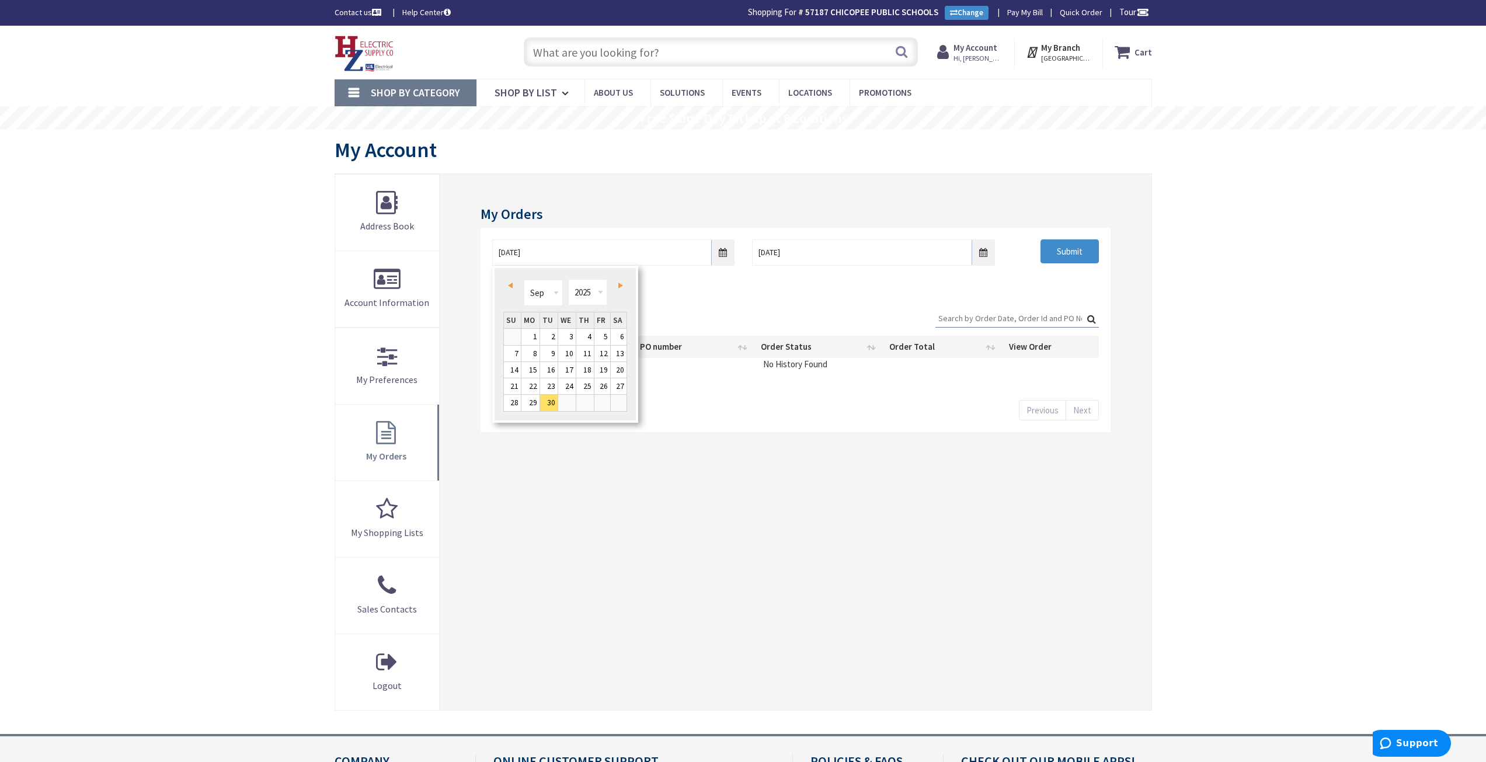
click at [625, 288] on link "Next" at bounding box center [618, 286] width 16 height 16
click at [540, 355] on td "7" at bounding box center [549, 353] width 18 height 16
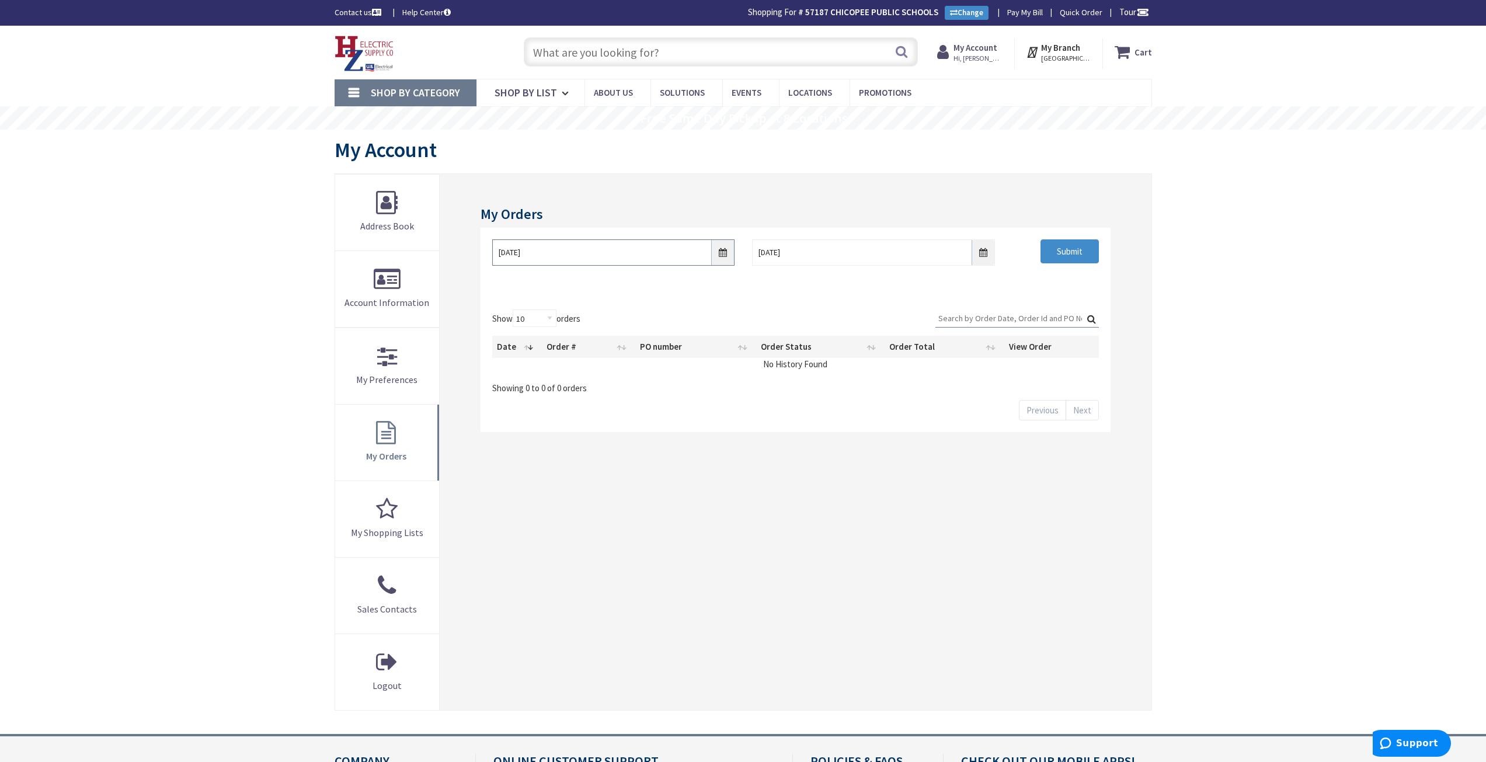
click at [706, 255] on input "10/07/2025" at bounding box center [613, 252] width 242 height 26
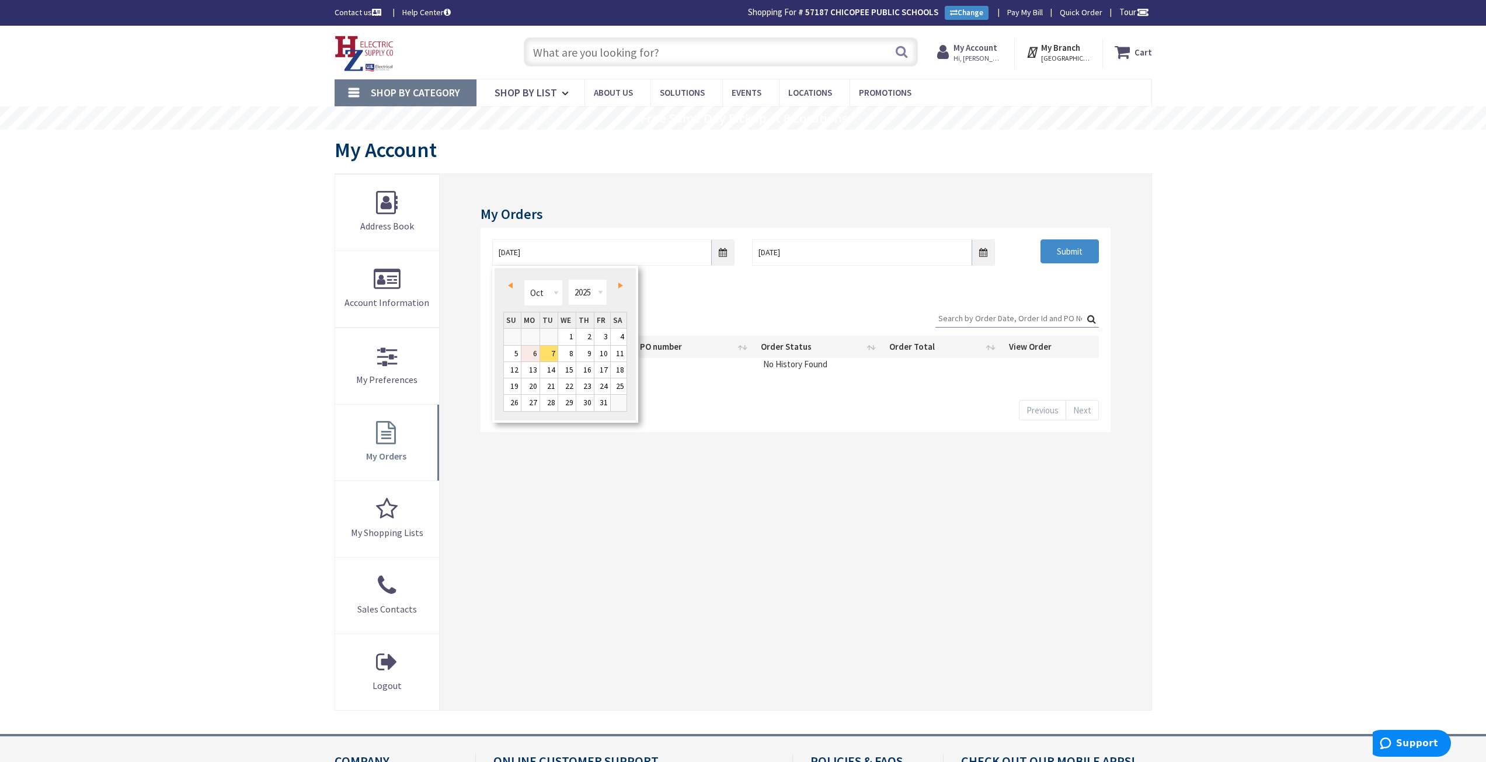
click at [533, 357] on link "6" at bounding box center [530, 354] width 18 height 16
type input "10/06/2025"
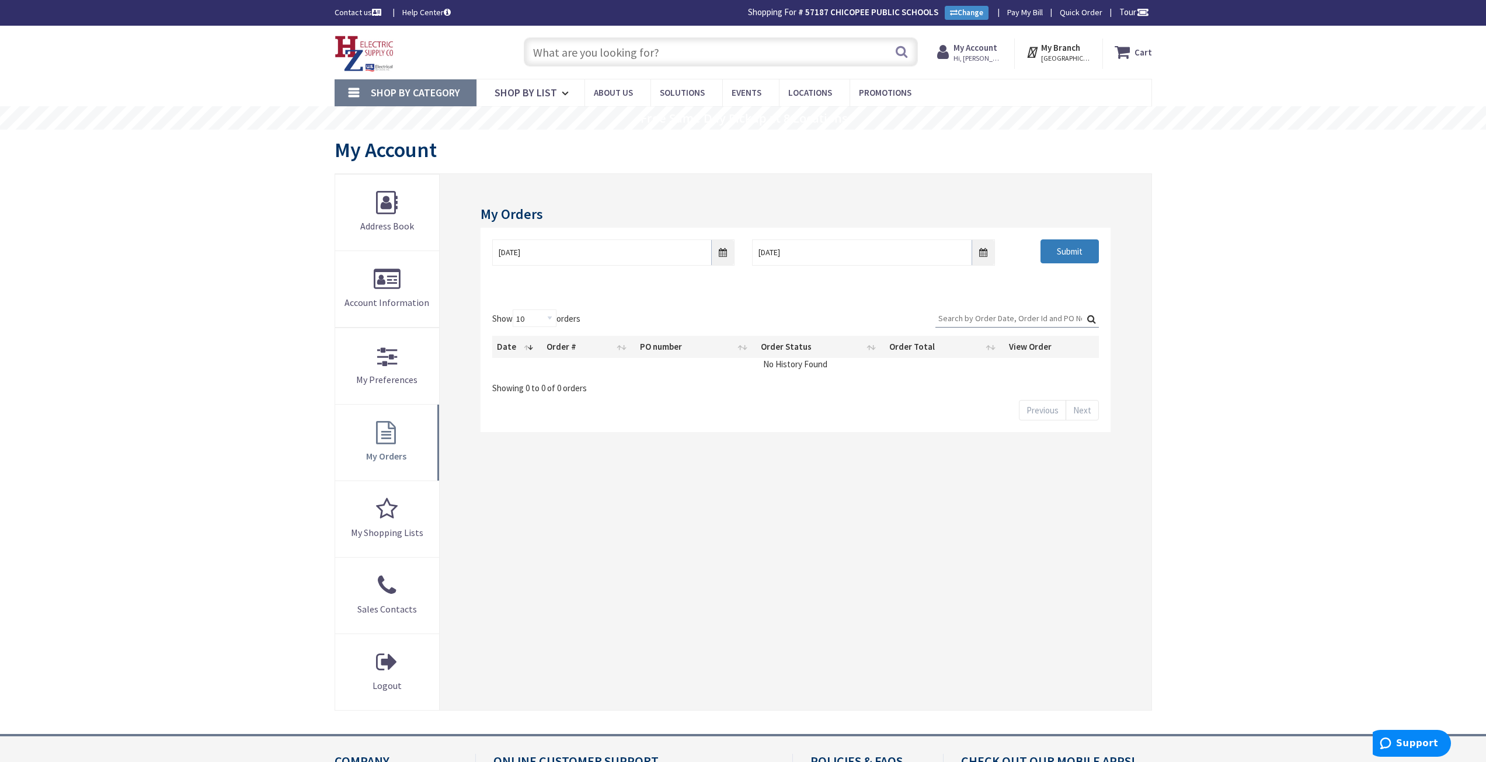
click at [1089, 252] on input "Submit" at bounding box center [1069, 251] width 58 height 25
click at [392, 446] on link "My Orders" at bounding box center [387, 443] width 104 height 76
click at [350, 88] on link "Shop By Category" at bounding box center [405, 92] width 142 height 27
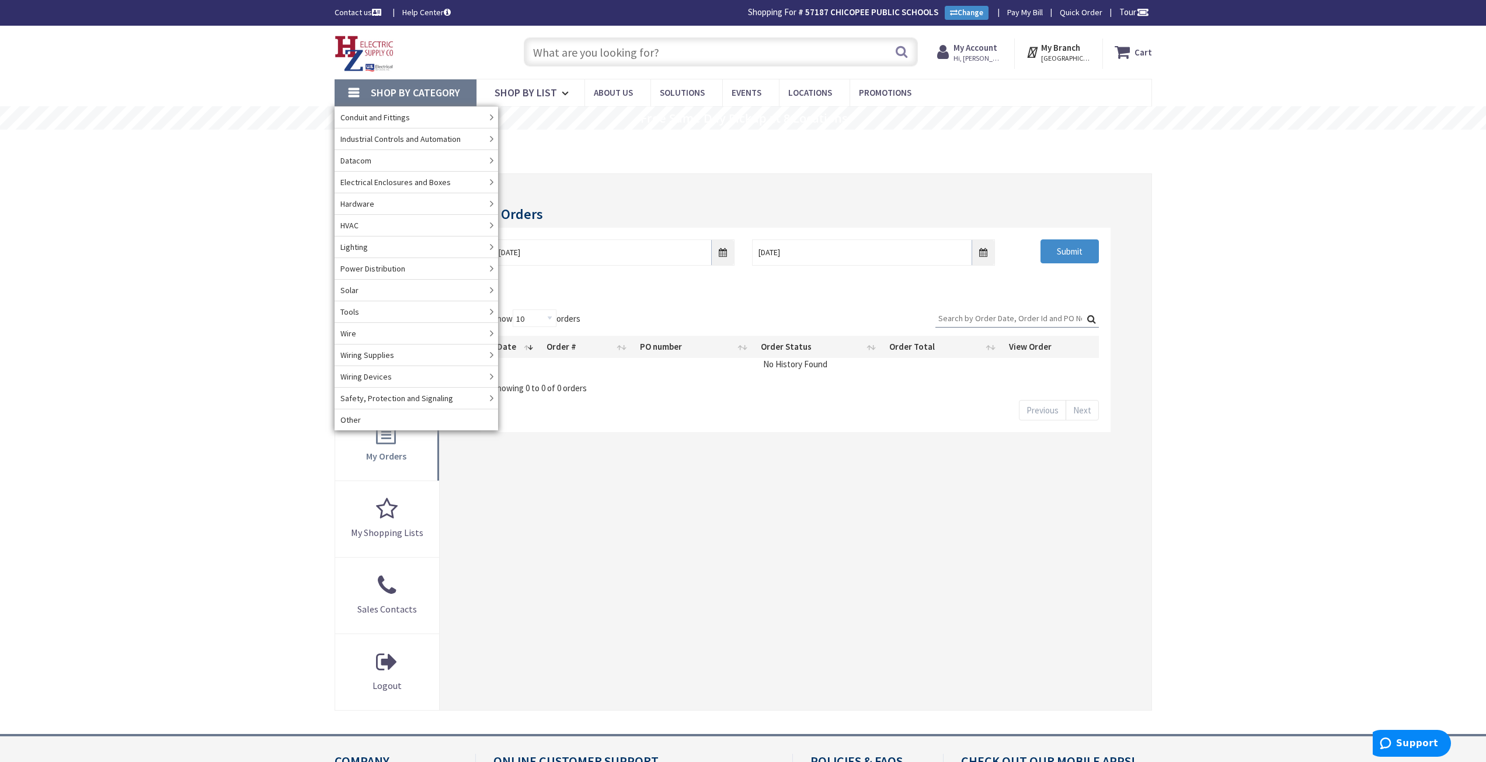
click at [281, 177] on div "Skip to Content Toggle Nav Search Cart My Cart Close" at bounding box center [743, 492] width 1486 height 932
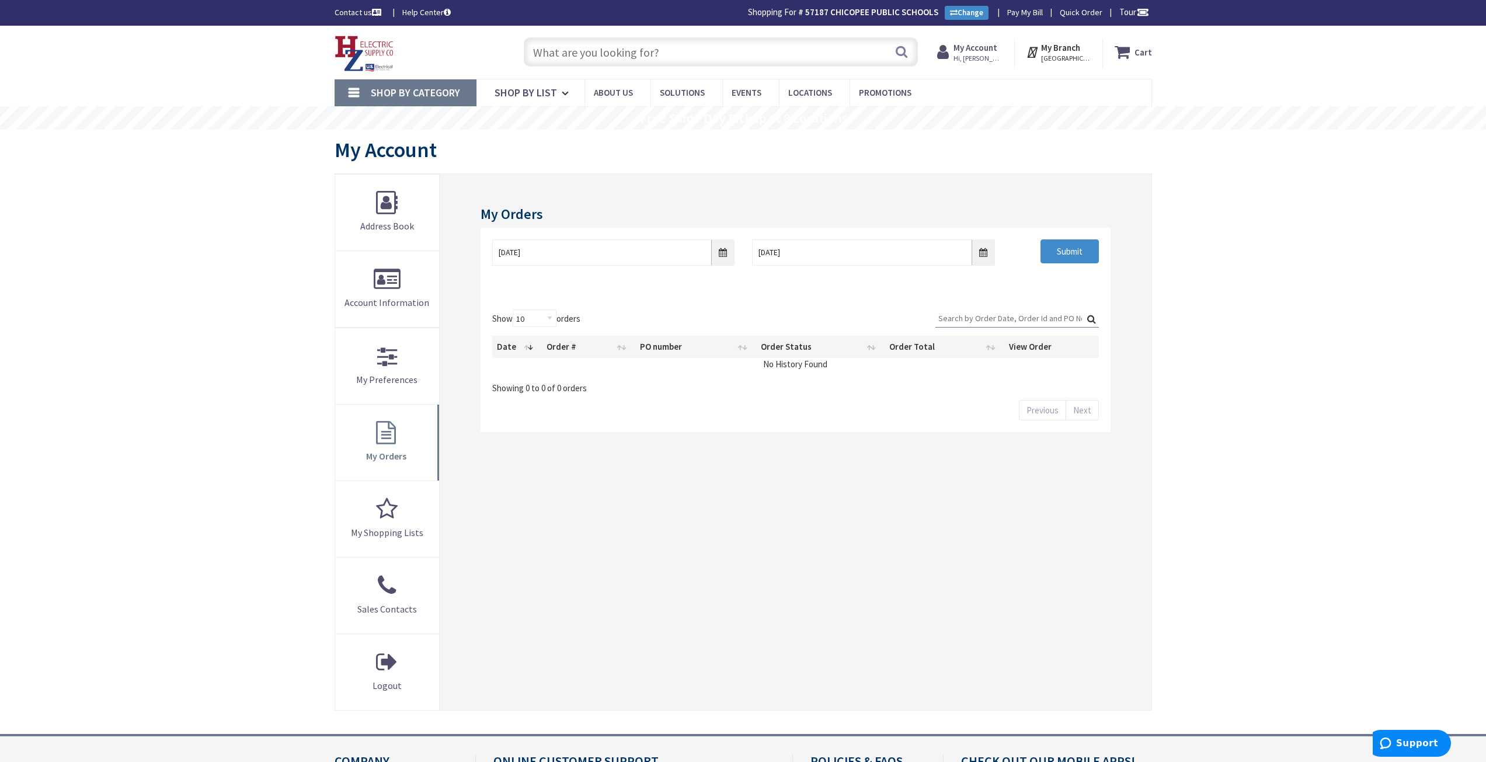
click at [896, 10] on strong "57187 CHICOPEE PUBLIC SCHOOLS" at bounding box center [871, 11] width 133 height 11
click at [566, 95] on icon at bounding box center [567, 94] width 11 height 26
click at [567, 93] on icon at bounding box center [567, 94] width 11 height 26
click at [403, 89] on span "Shop By Category" at bounding box center [415, 92] width 89 height 13
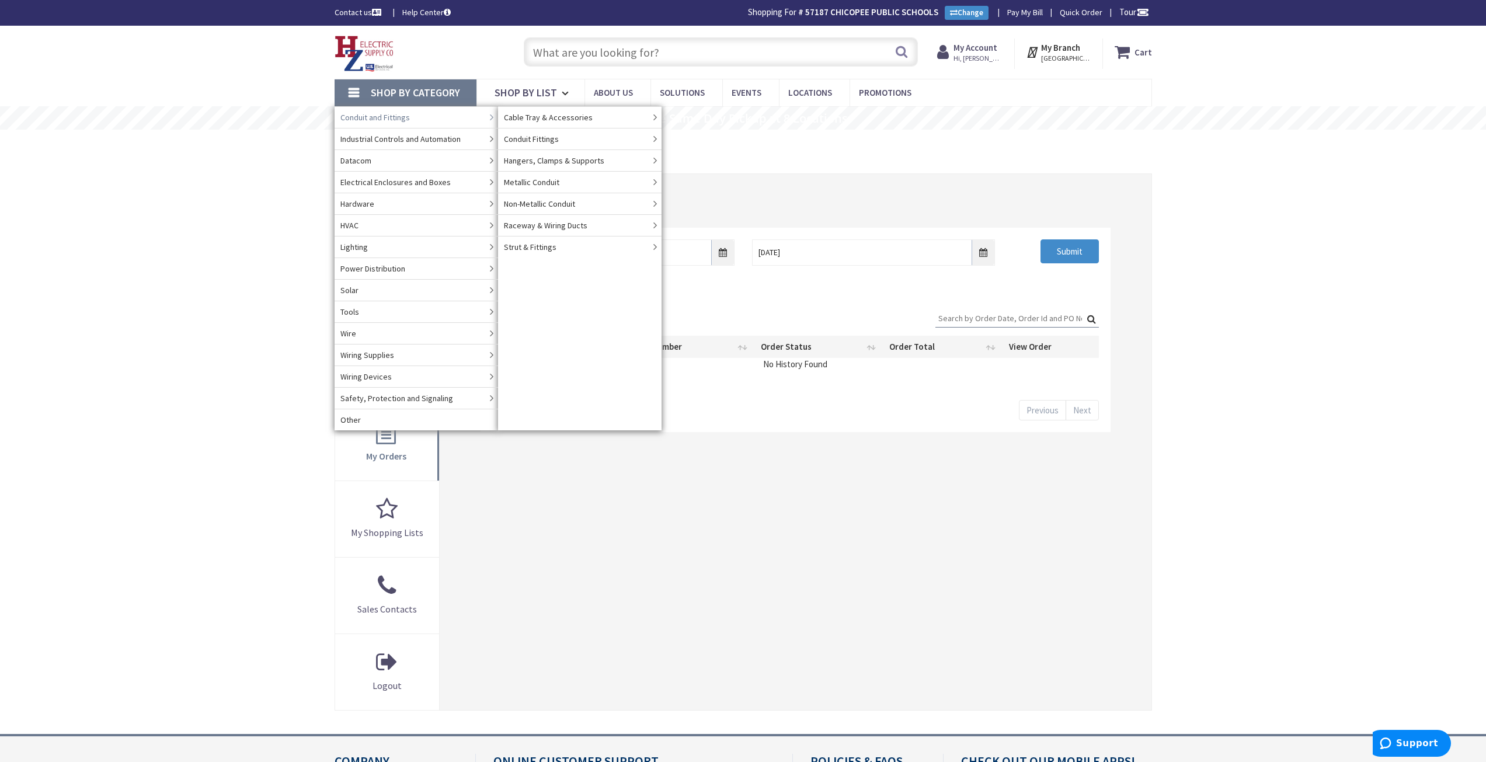
click at [438, 114] on link "Conduit and Fittings" at bounding box center [415, 117] width 163 height 22
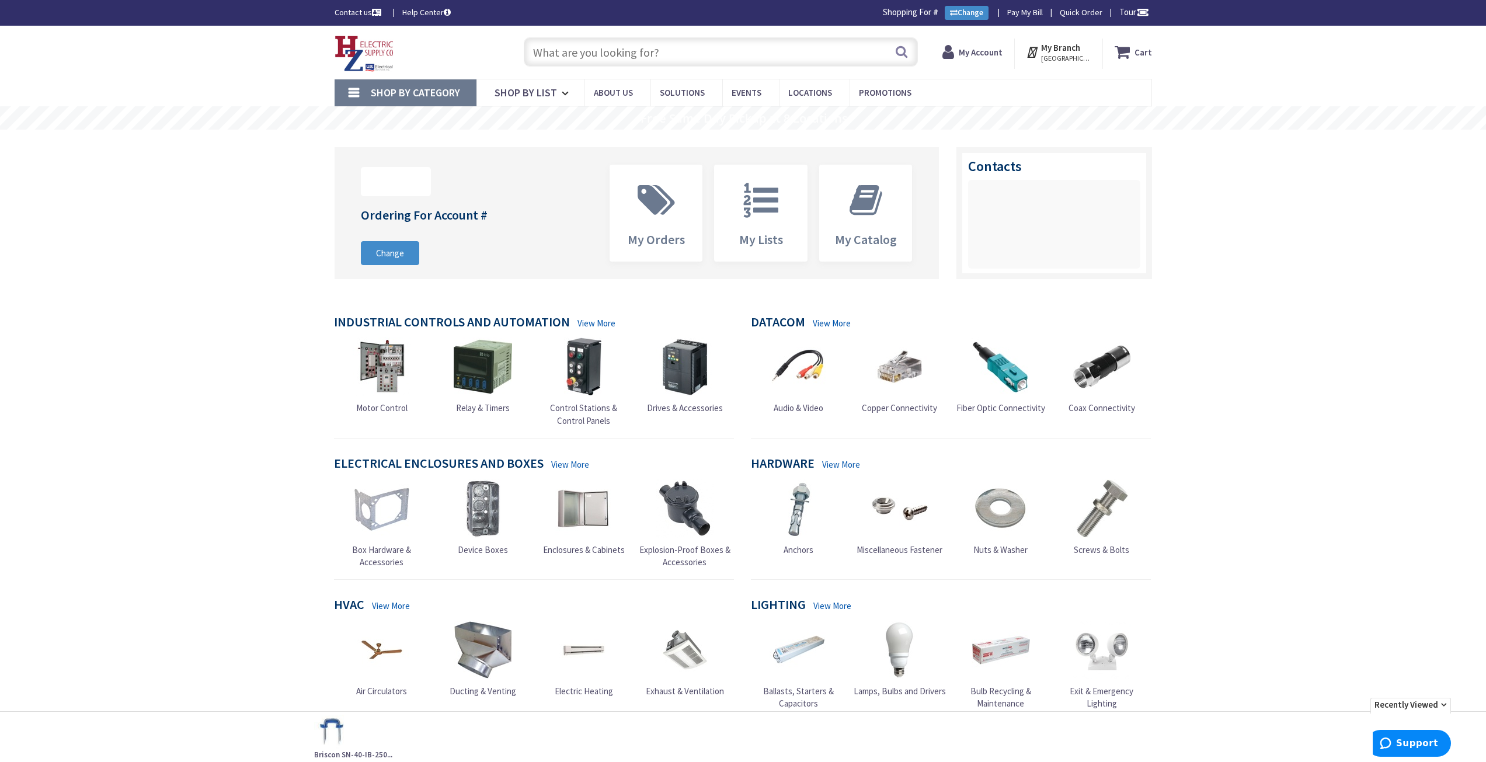
click at [979, 51] on strong "My Account" at bounding box center [980, 52] width 44 height 11
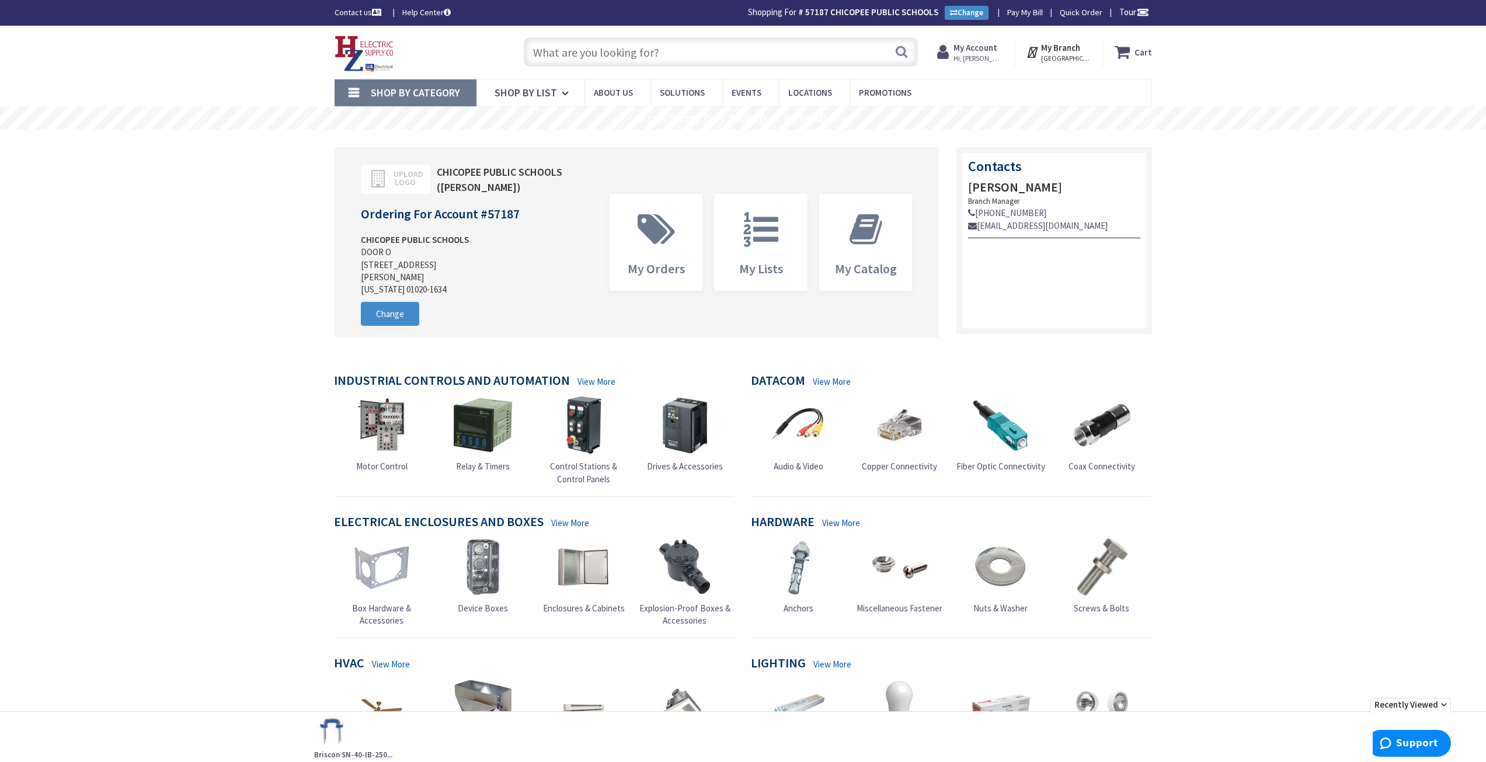
click at [992, 42] on strong "My Account" at bounding box center [975, 47] width 44 height 11
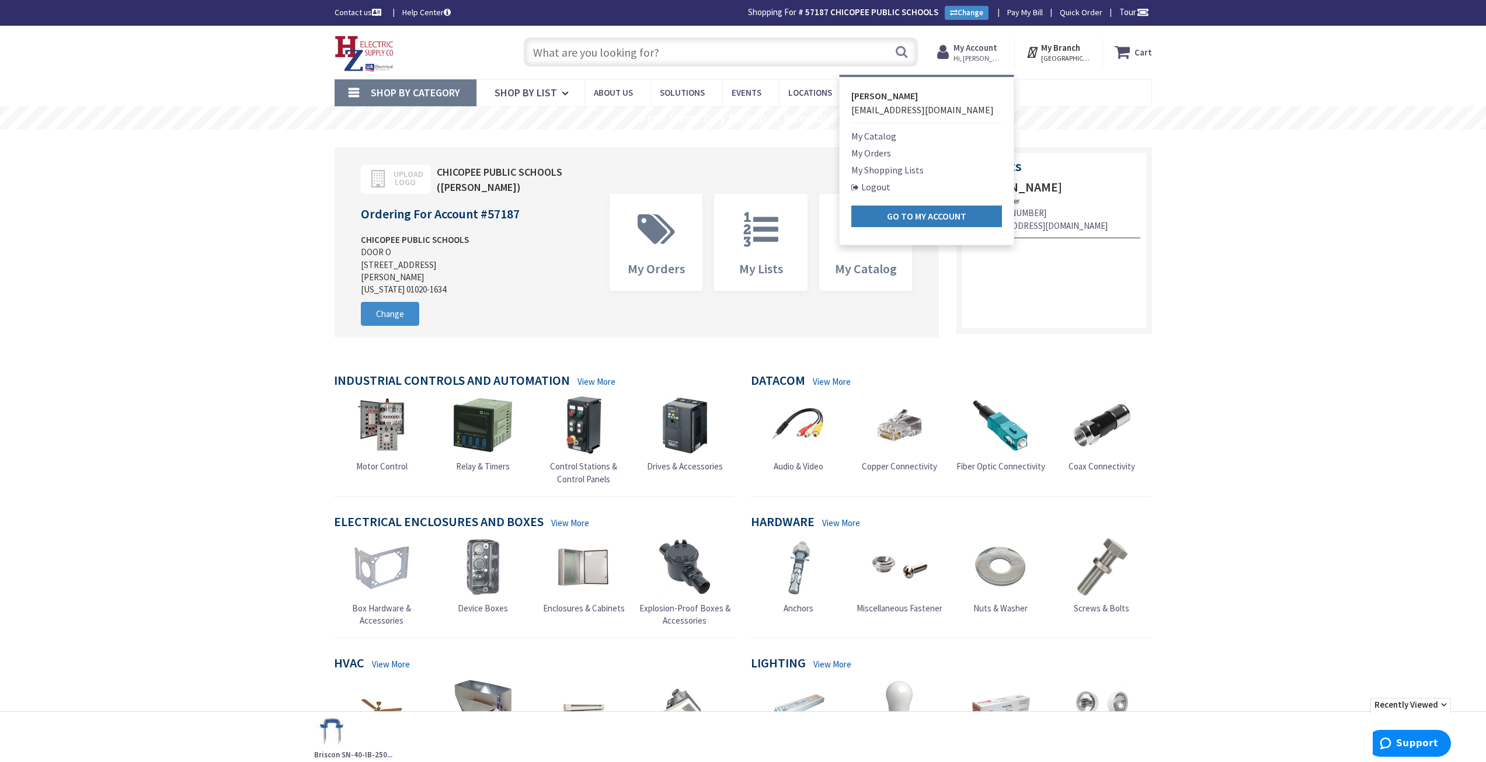
click at [930, 212] on strong "Go to My Account" at bounding box center [926, 216] width 79 height 12
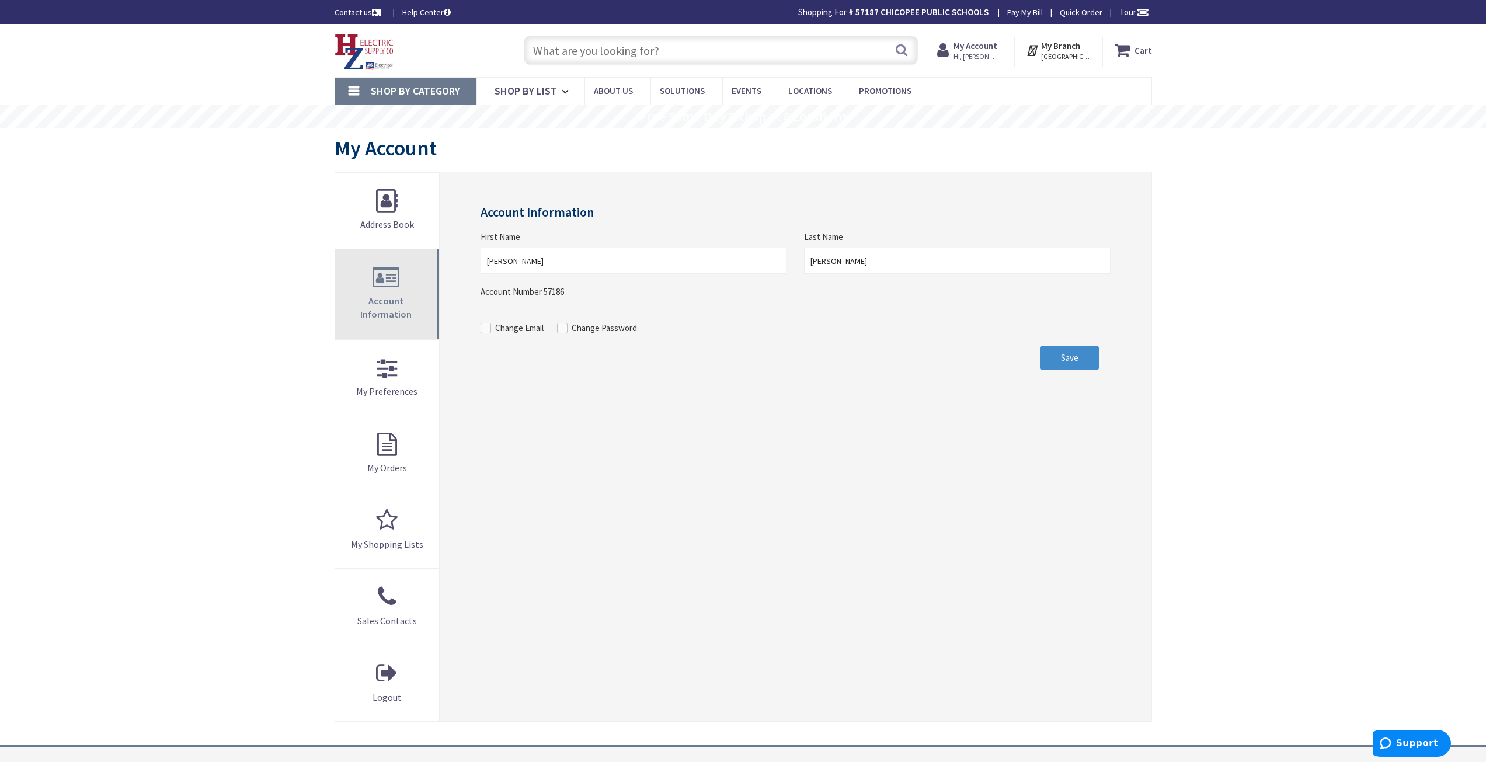
click at [384, 293] on link "Account Information" at bounding box center [387, 293] width 104 height 89
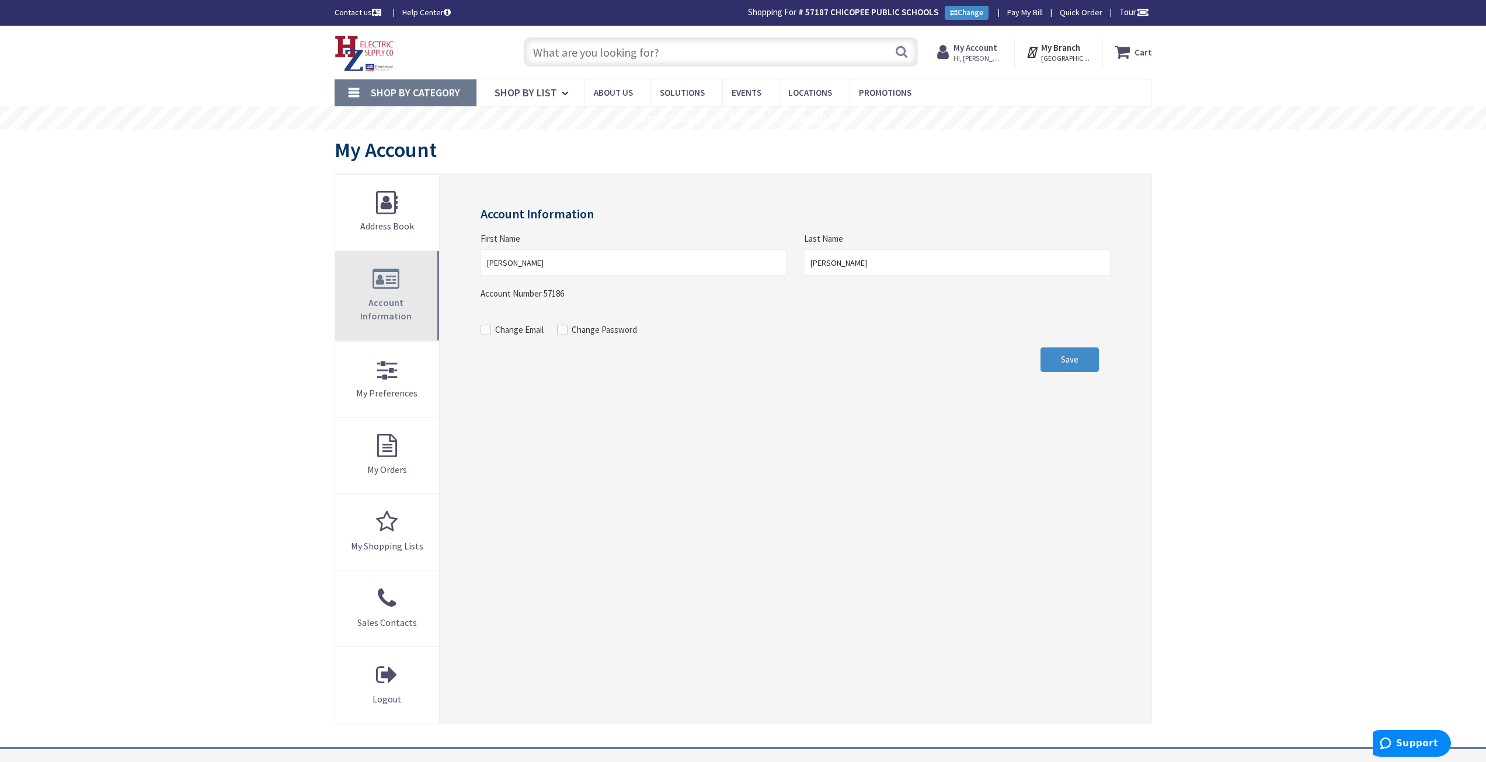
click at [383, 281] on link "Account Information" at bounding box center [387, 295] width 104 height 89
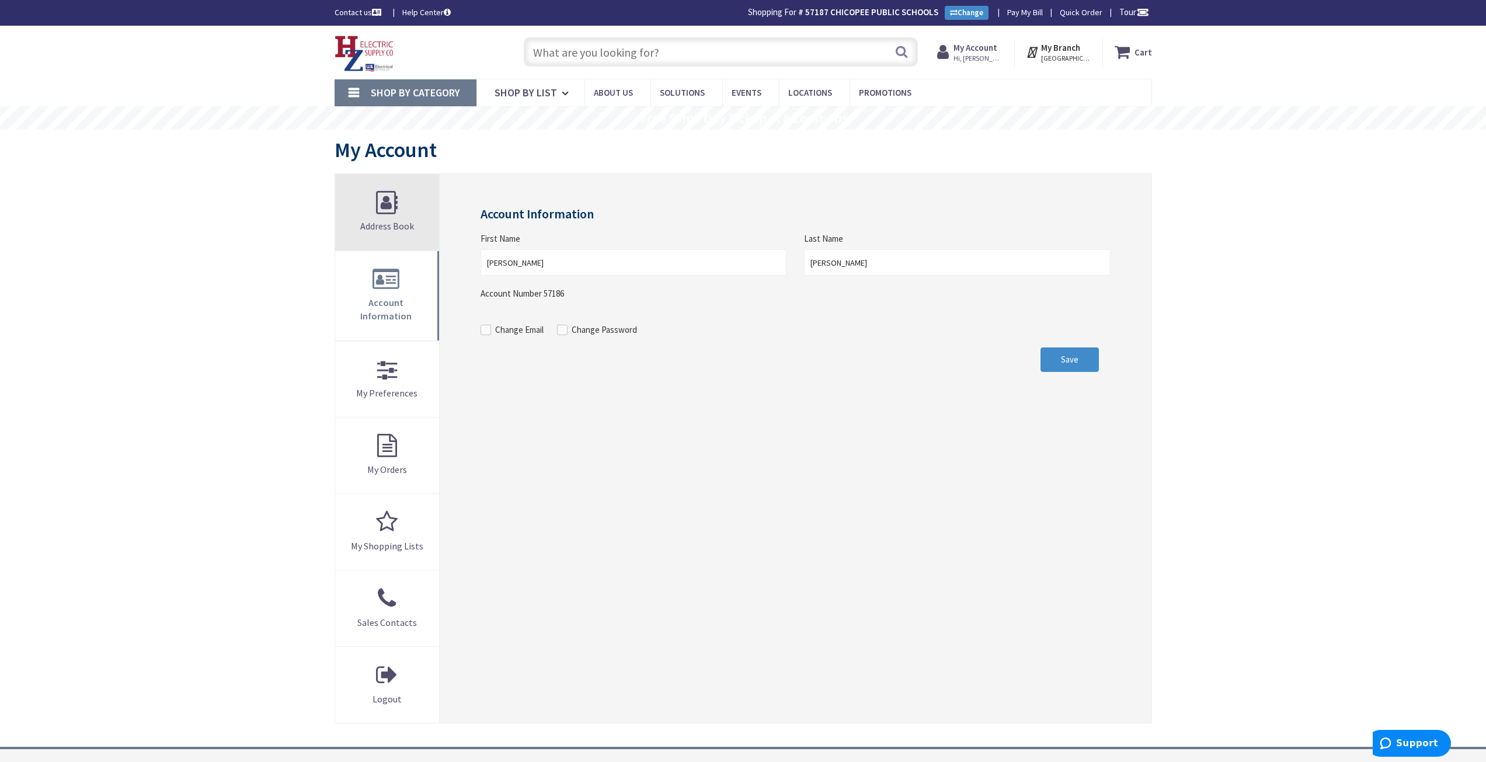
click at [400, 206] on link "Address Book" at bounding box center [387, 213] width 104 height 76
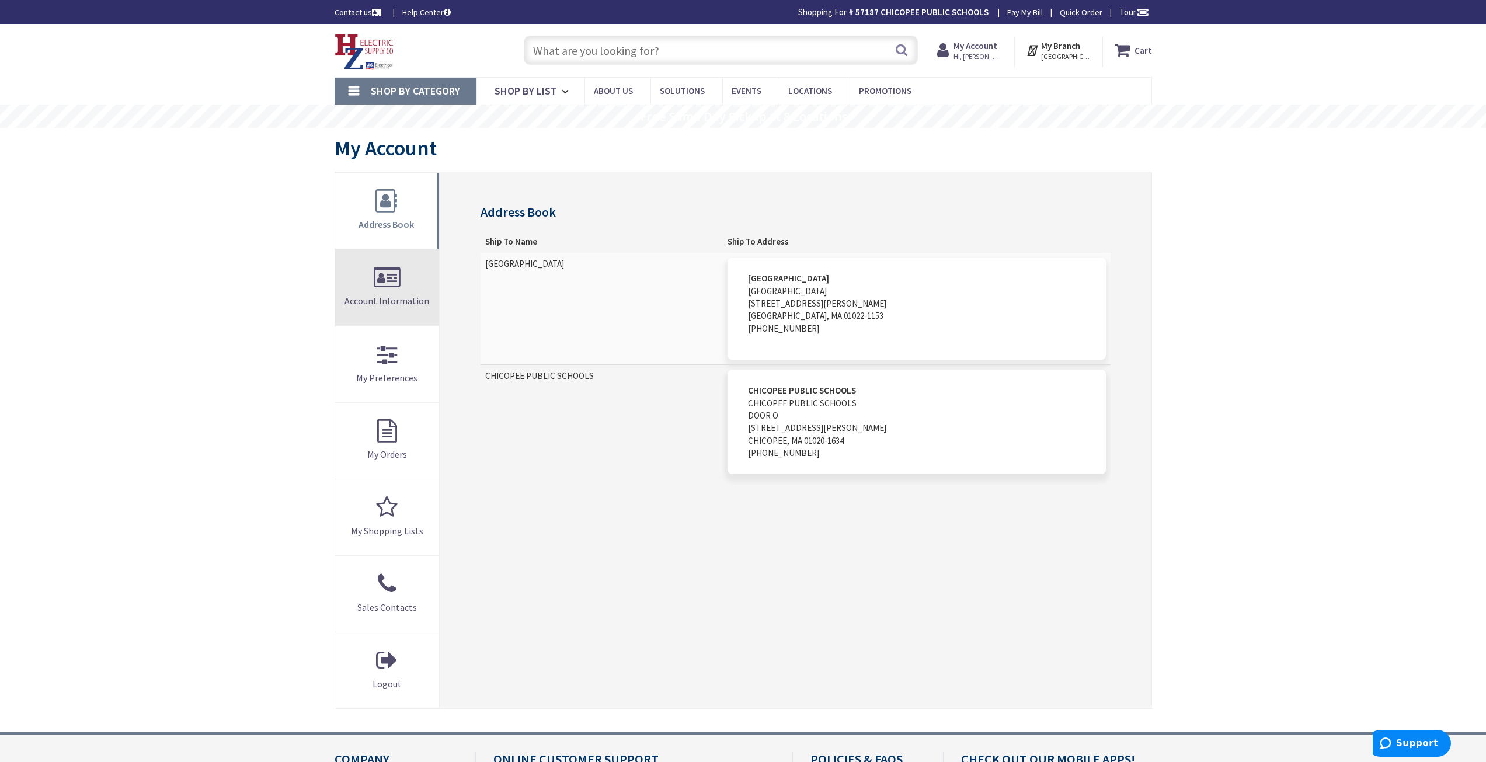
click at [379, 288] on link "Account Information" at bounding box center [387, 287] width 104 height 76
